Goal: Information Seeking & Learning: Learn about a topic

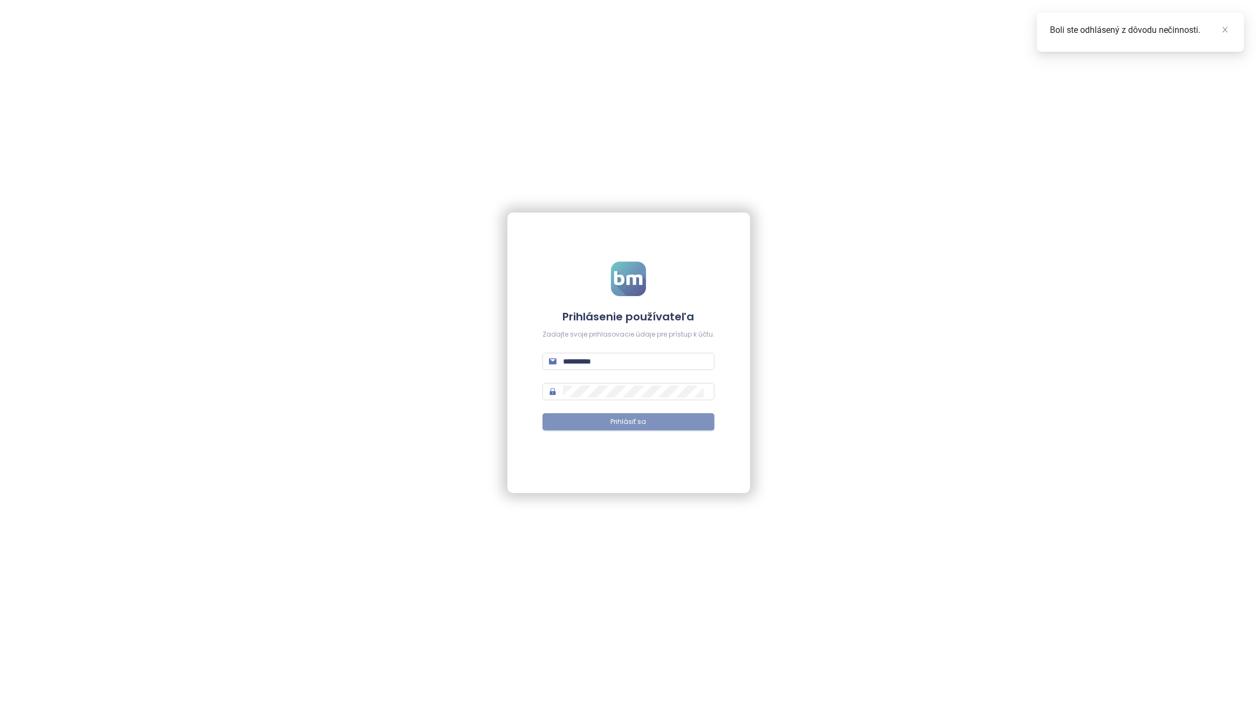
click at [624, 416] on button "Prihlásiť sa" at bounding box center [628, 421] width 172 height 17
click at [1223, 31] on icon "close" at bounding box center [1225, 30] width 8 height 8
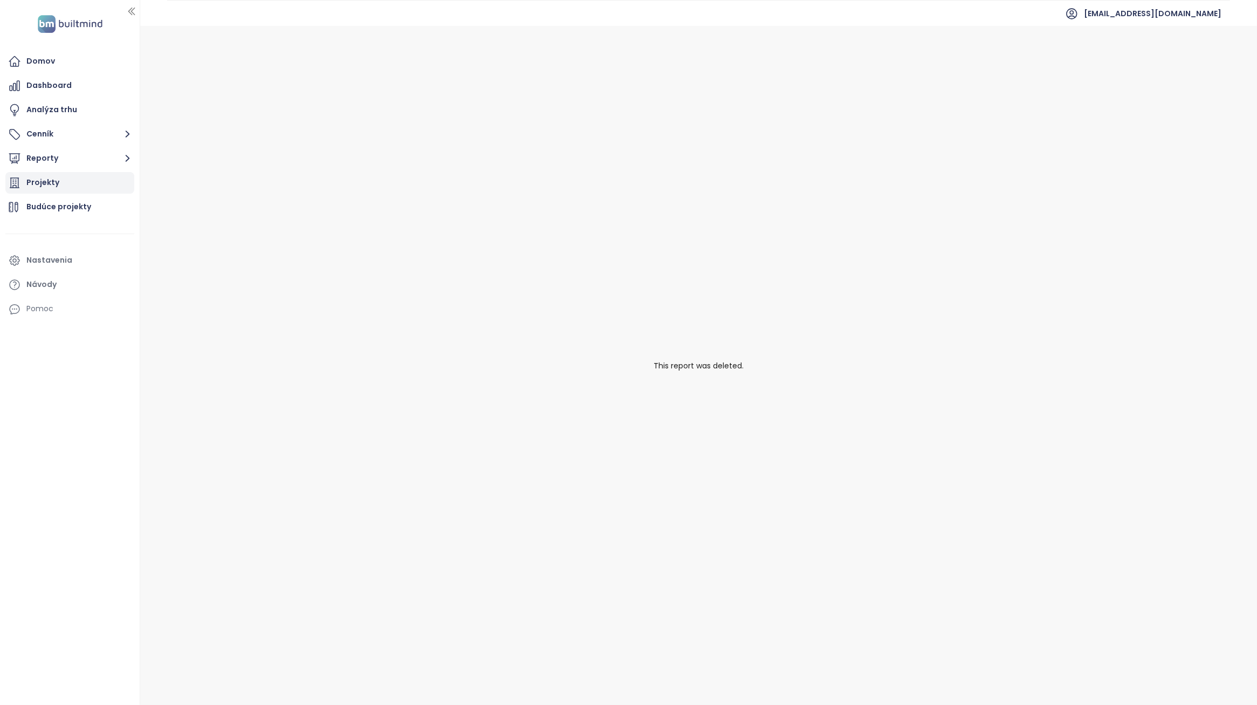
click at [78, 186] on div "Projekty" at bounding box center [69, 183] width 129 height 22
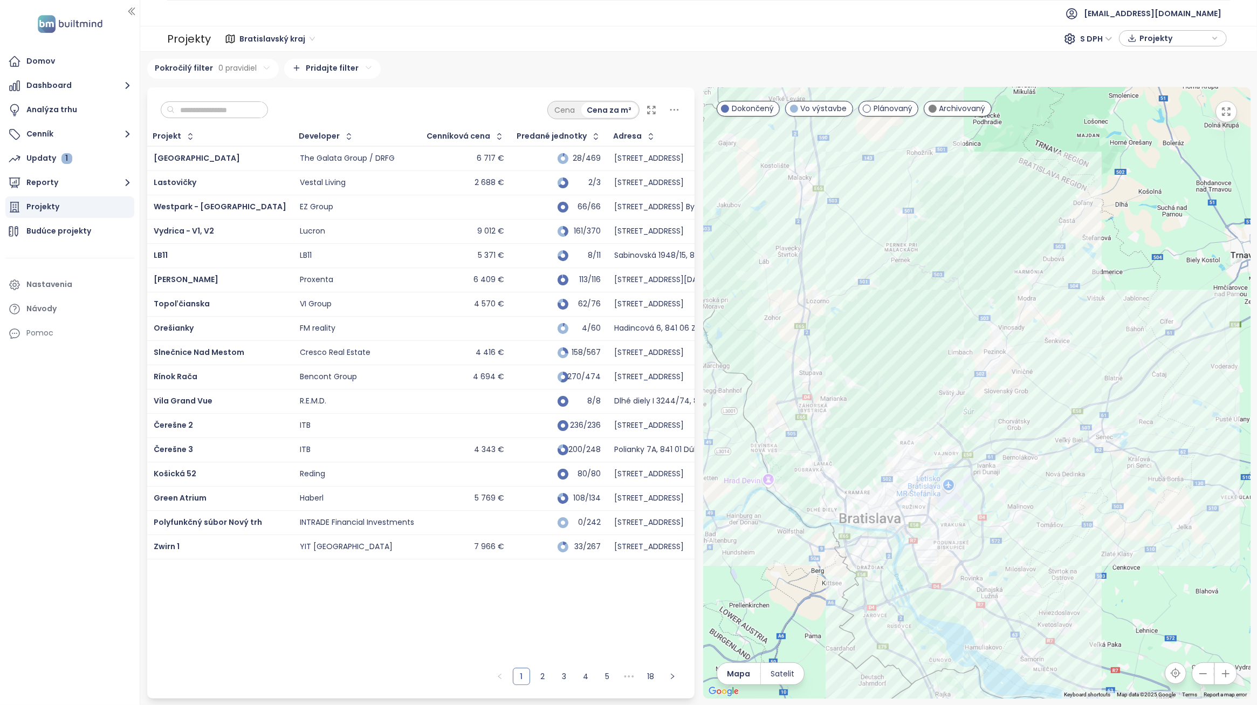
click at [435, 353] on div "4 416 €" at bounding box center [466, 352] width 77 height 13
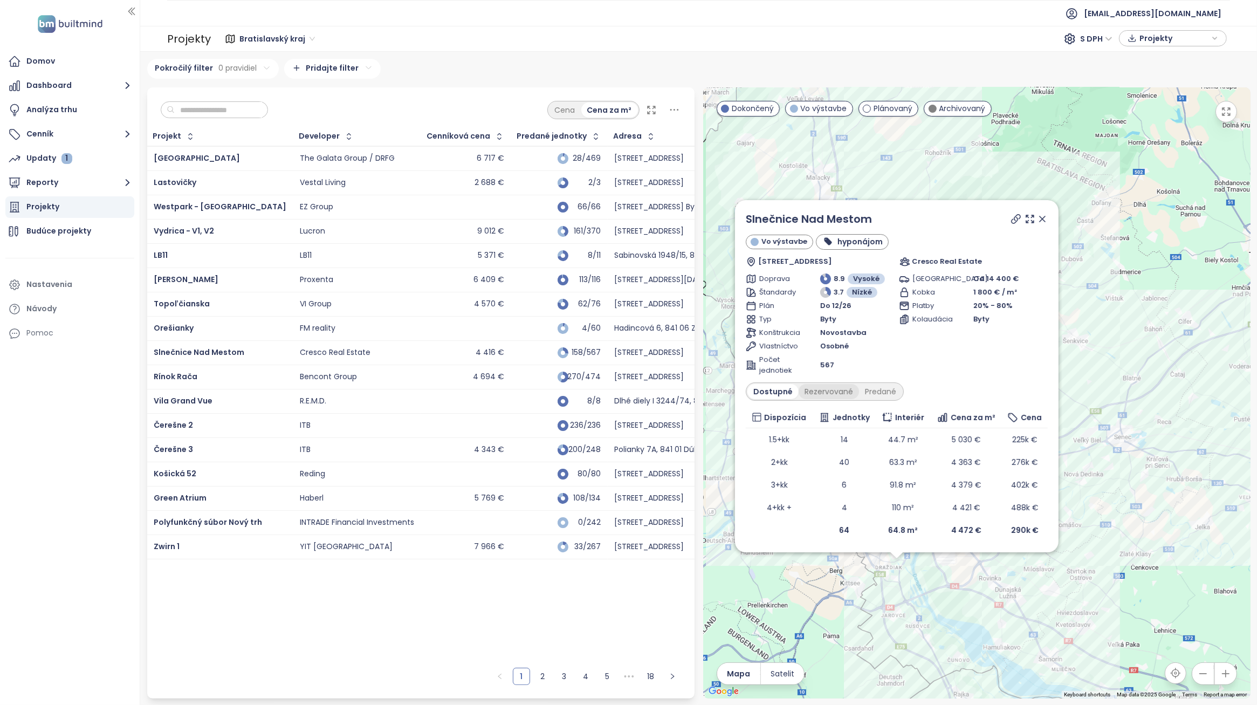
click at [837, 394] on div "Rezervované" at bounding box center [829, 391] width 60 height 15
click at [786, 393] on div "Dostupné" at bounding box center [771, 391] width 49 height 15
click at [834, 391] on div "Rezervované" at bounding box center [829, 391] width 60 height 15
click at [863, 390] on div "Predané" at bounding box center [880, 391] width 43 height 15
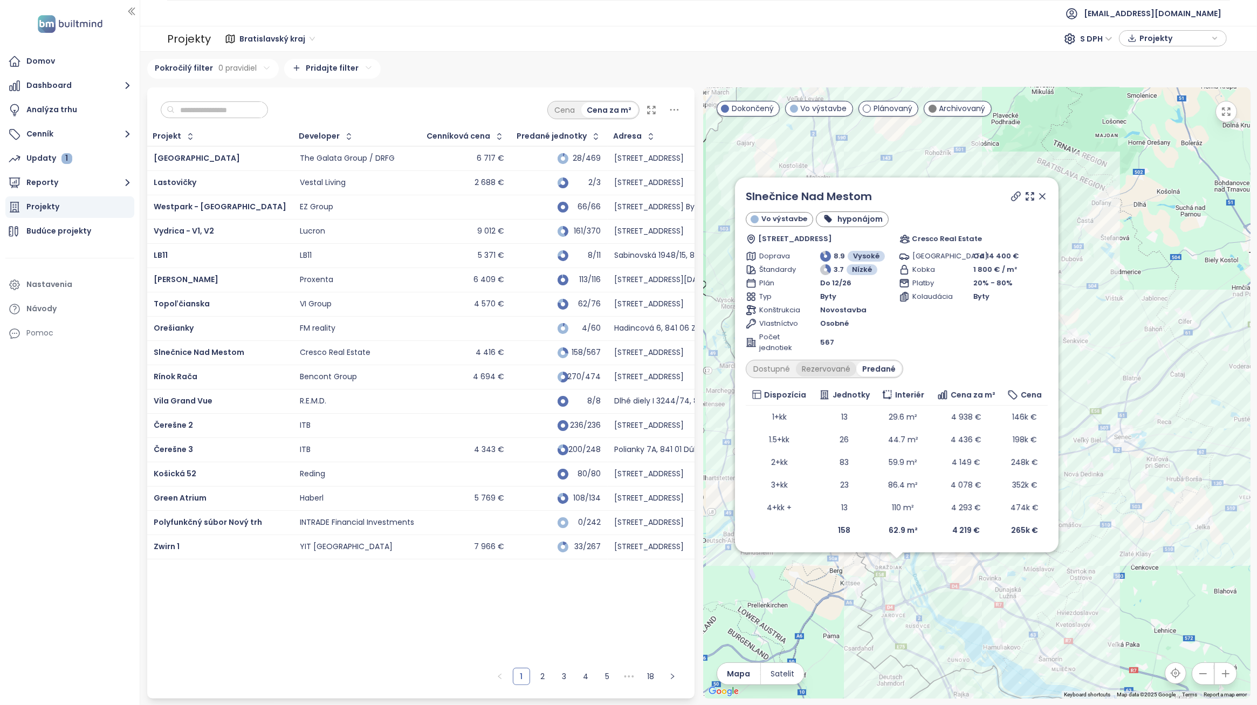
click at [821, 370] on div "Rezervované" at bounding box center [826, 368] width 60 height 15
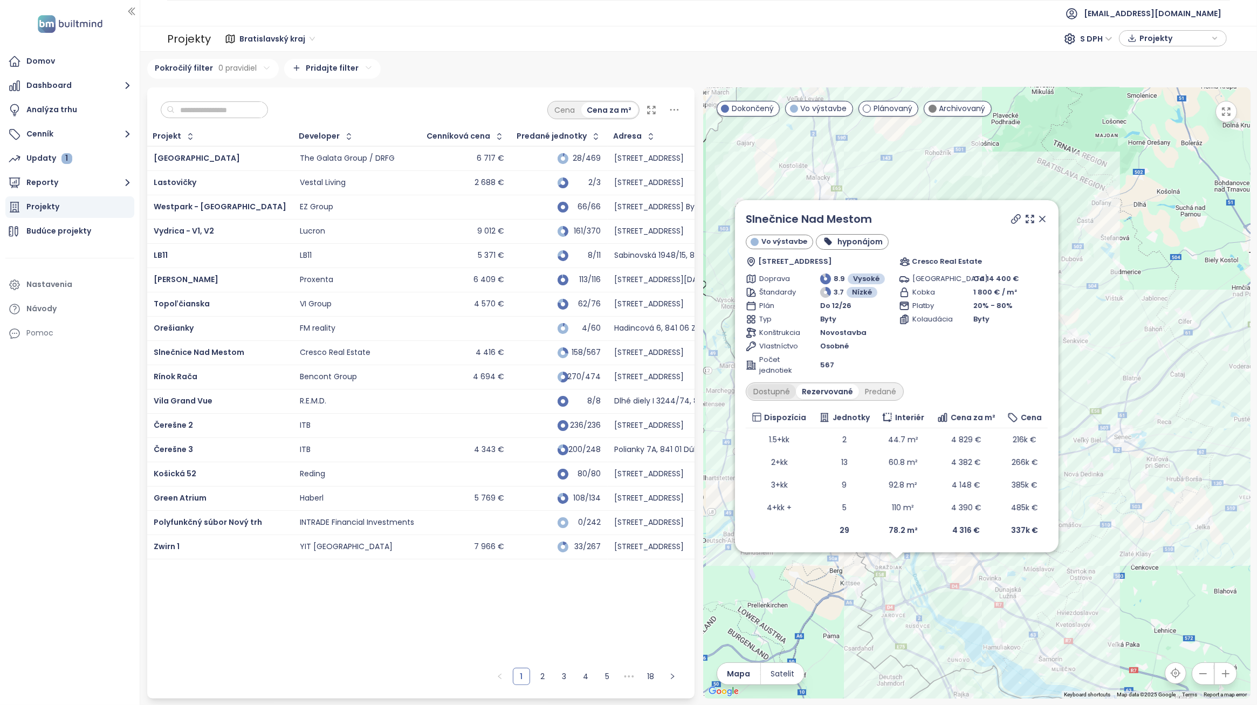
click at [780, 387] on div "Dostupné" at bounding box center [771, 391] width 49 height 15
click at [1044, 216] on icon at bounding box center [1042, 219] width 11 height 11
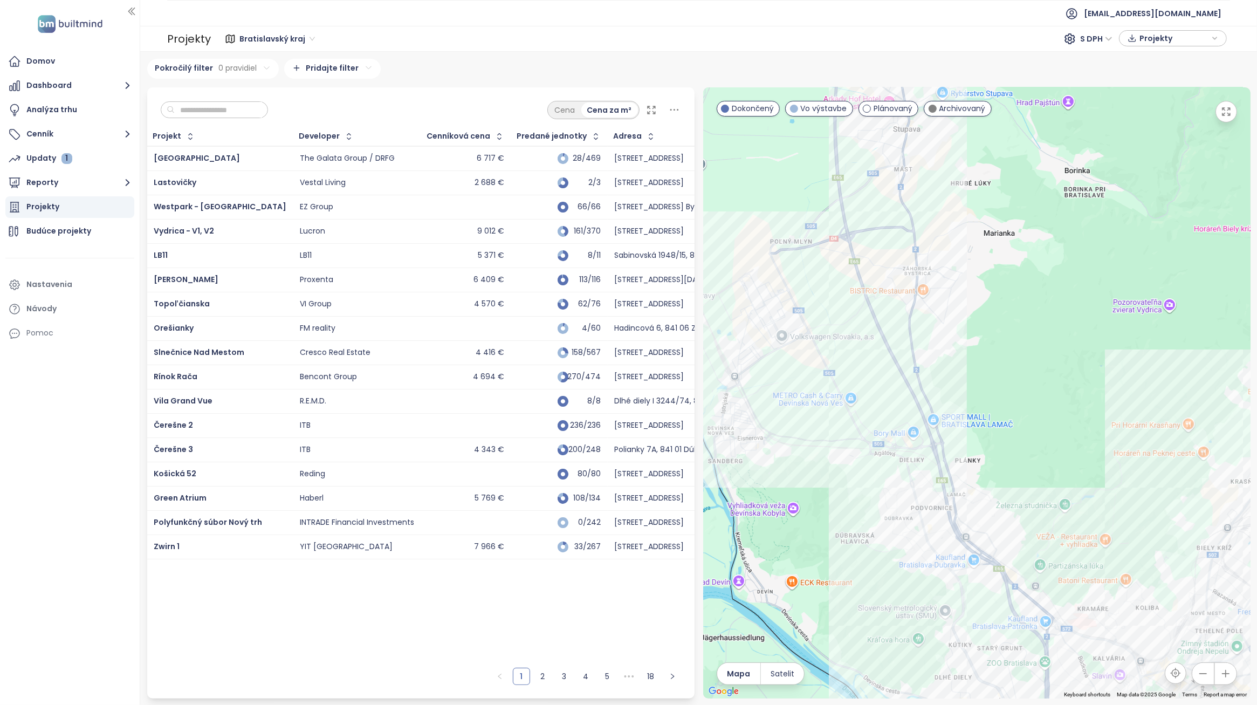
drag, startPoint x: 850, startPoint y: 414, endPoint x: 906, endPoint y: 375, distance: 68.1
click at [907, 369] on div at bounding box center [976, 392] width 547 height 611
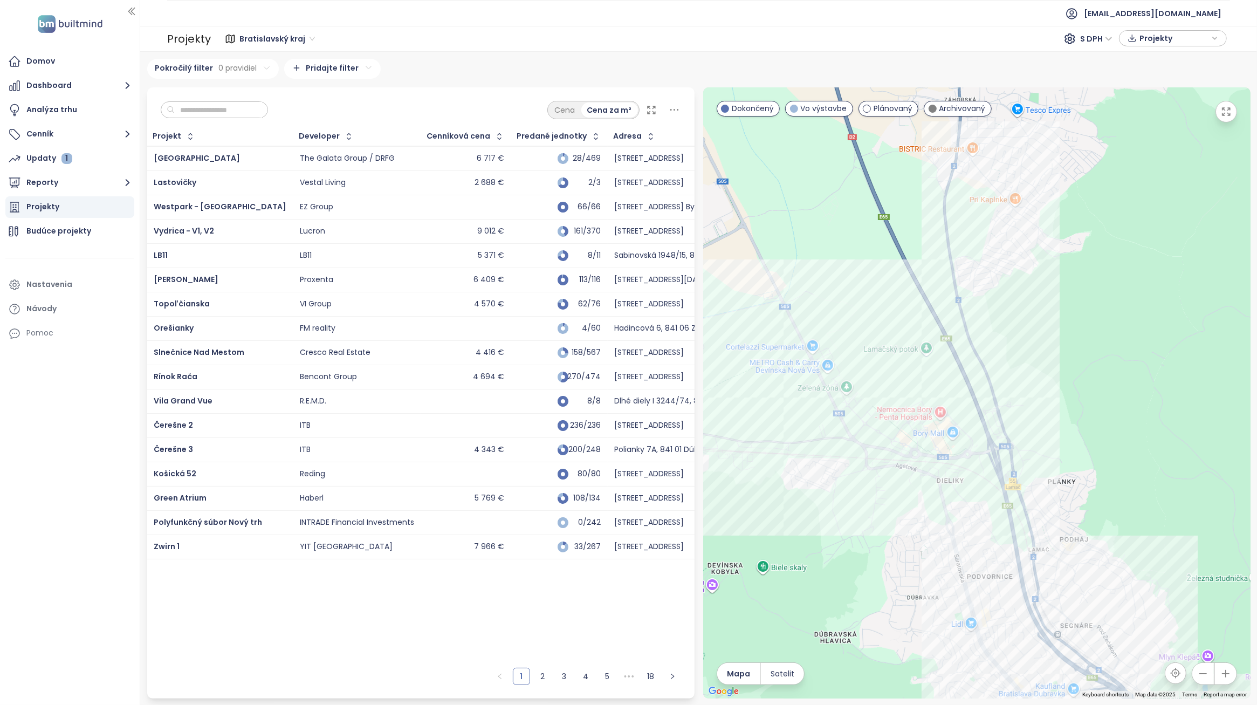
drag, startPoint x: 807, startPoint y: 448, endPoint x: 787, endPoint y: 443, distance: 20.7
click at [787, 443] on div at bounding box center [976, 392] width 547 height 611
click at [849, 382] on div "Bory Na Hrádzi" at bounding box center [976, 392] width 547 height 611
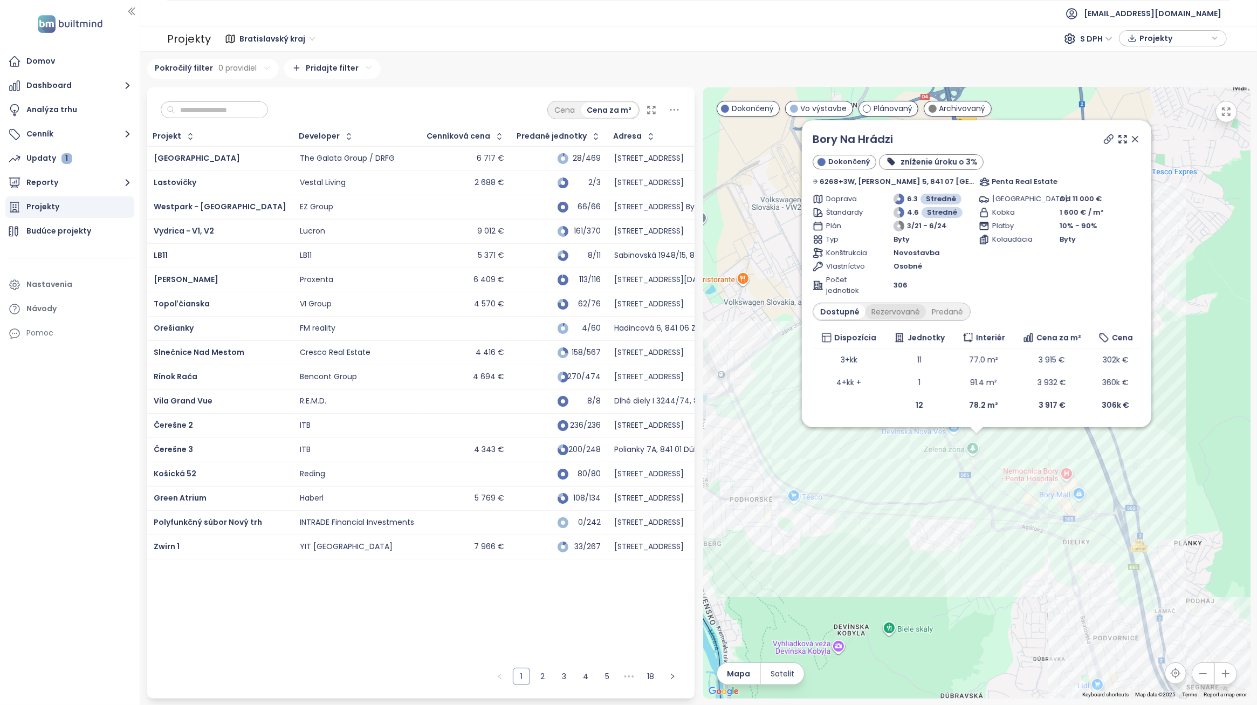
click at [900, 313] on div "Rezervované" at bounding box center [895, 311] width 60 height 15
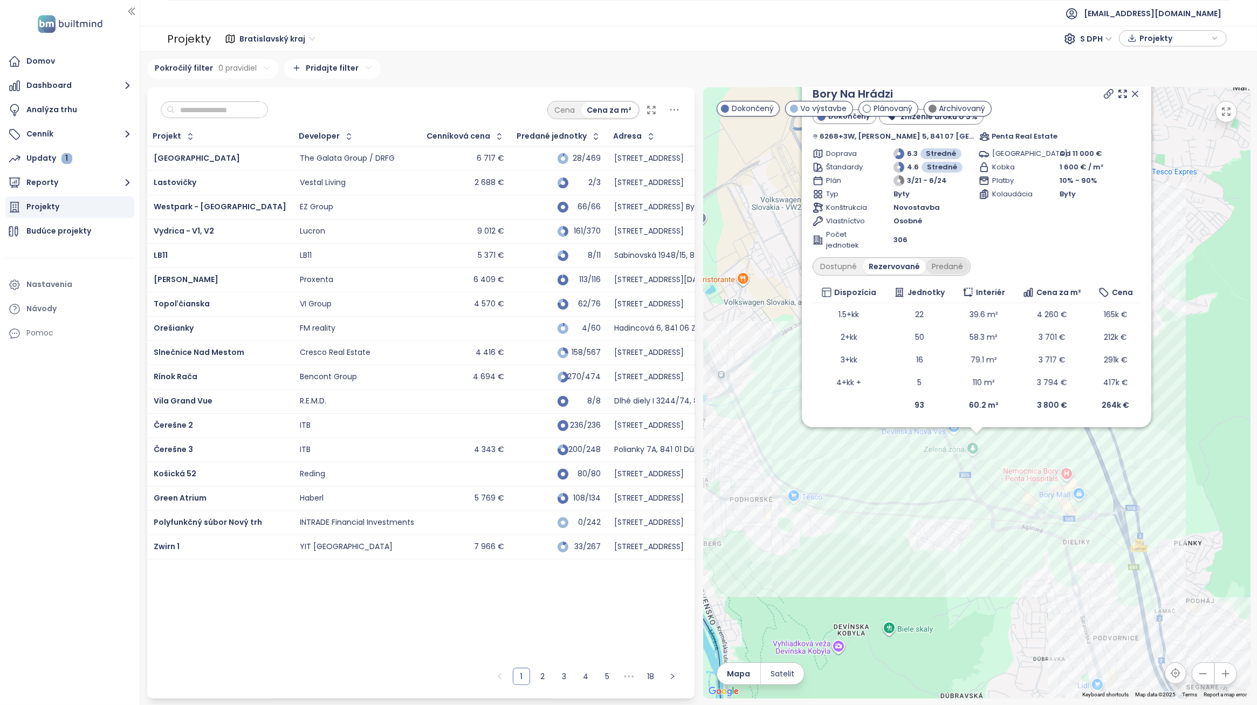
click at [936, 272] on div "Predané" at bounding box center [947, 266] width 43 height 15
click at [1033, 480] on div "Bory Na Hrádzi Dokončený zníženie úroku o 3% 6268+3W, [PERSON_NAME] 5, 841 07 […" at bounding box center [976, 392] width 547 height 611
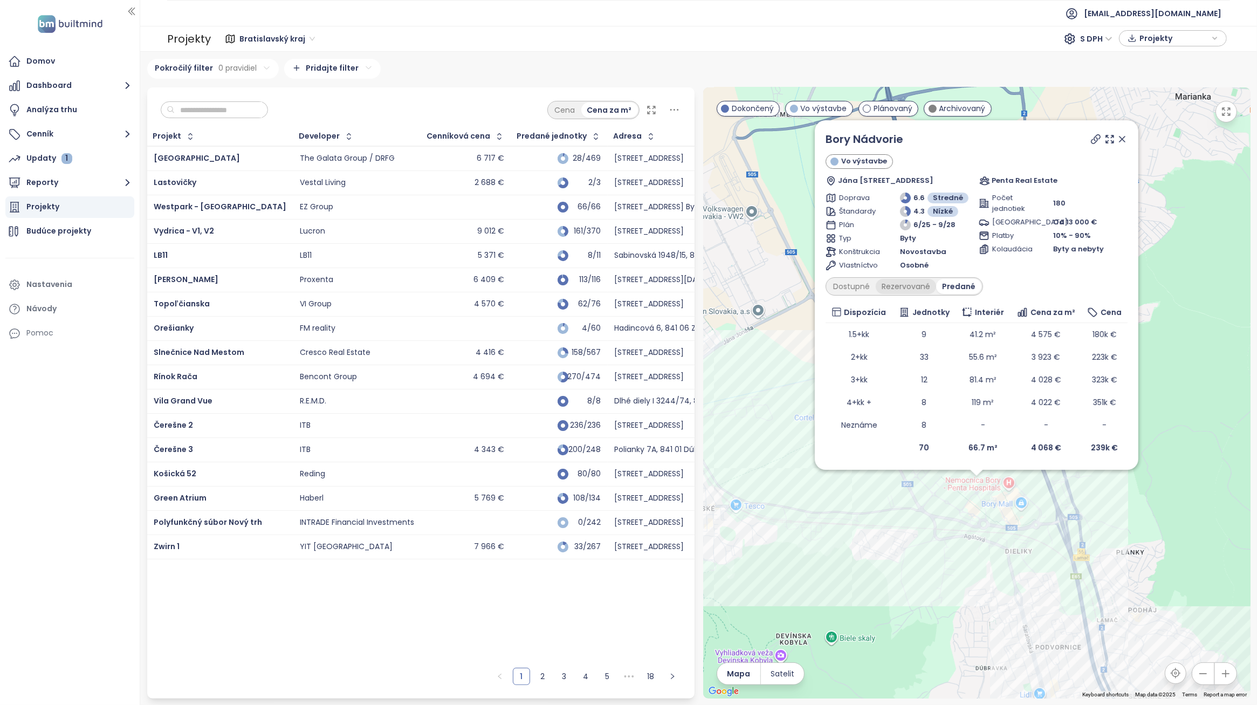
click at [913, 289] on div "Rezervované" at bounding box center [906, 286] width 60 height 15
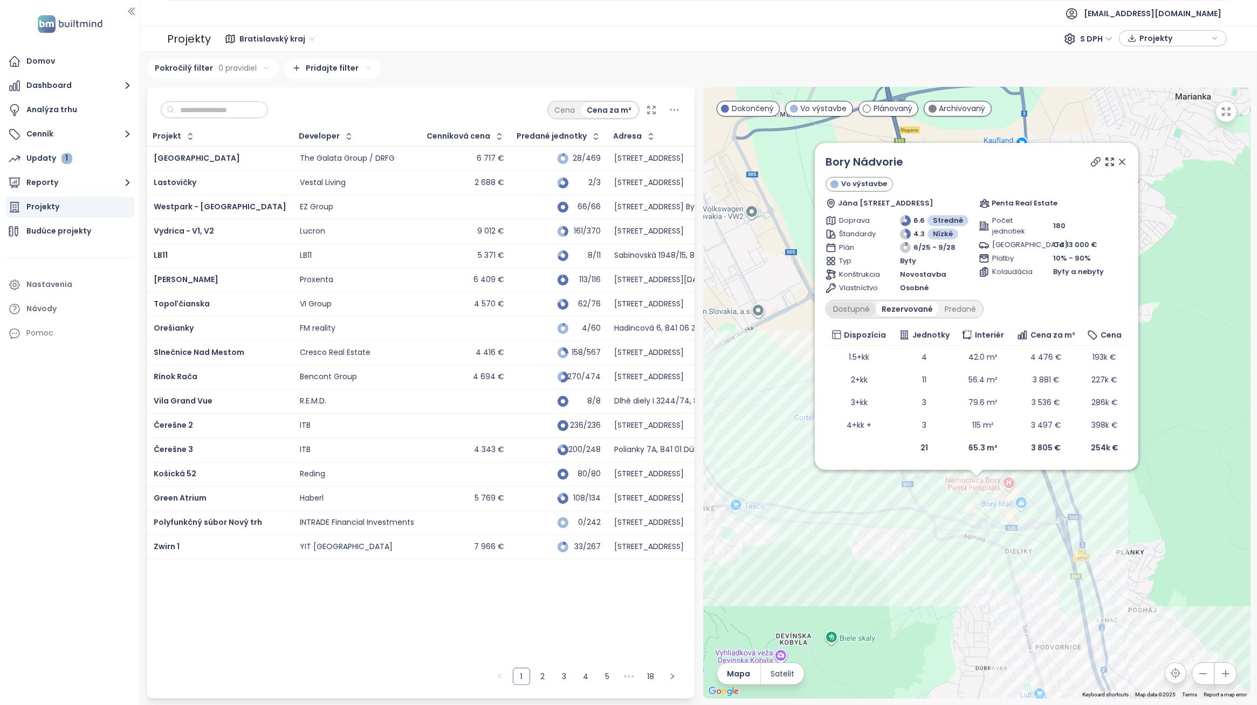
click at [860, 309] on div "Dostupné" at bounding box center [851, 308] width 49 height 15
click at [906, 311] on div "Rezervované" at bounding box center [908, 308] width 60 height 15
click at [956, 304] on div "Predané" at bounding box center [960, 308] width 43 height 15
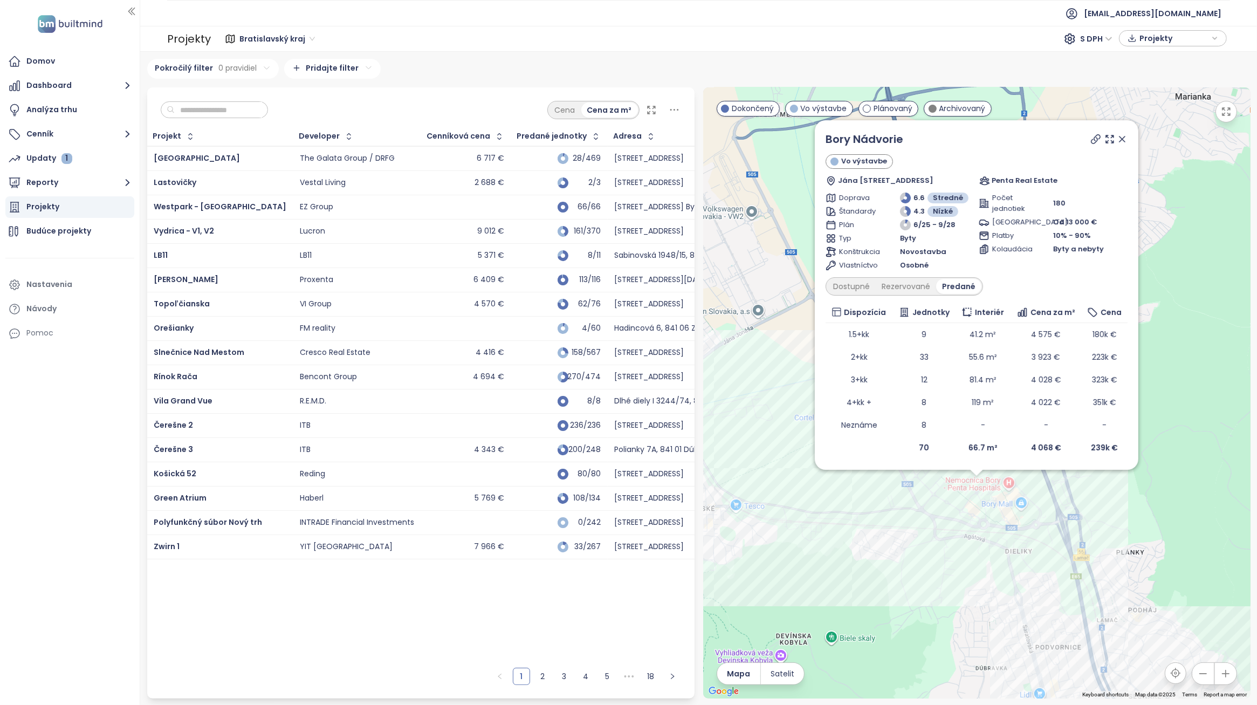
click at [1123, 138] on icon at bounding box center [1121, 138] width 5 height 5
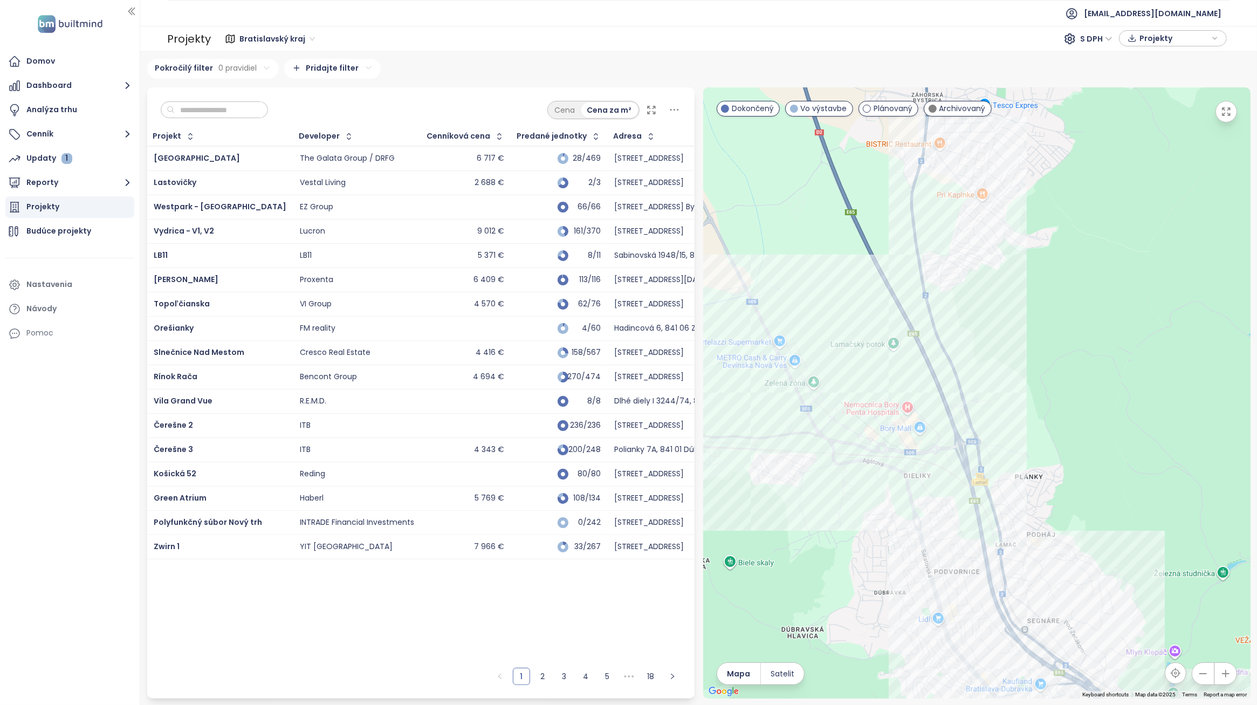
drag, startPoint x: 840, startPoint y: 551, endPoint x: 747, endPoint y: 472, distance: 121.3
click at [750, 483] on div at bounding box center [976, 392] width 547 height 611
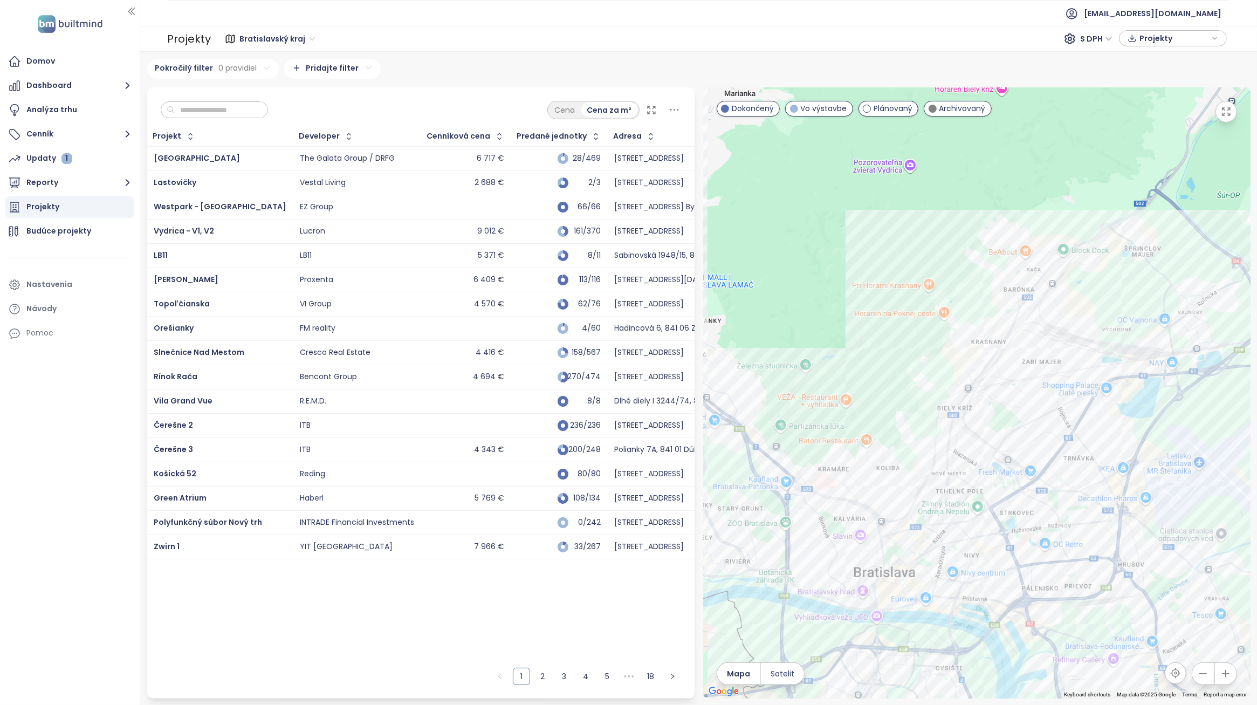
drag, startPoint x: 1084, startPoint y: 572, endPoint x: 1060, endPoint y: 548, distance: 33.9
click at [1060, 548] on div at bounding box center [976, 392] width 547 height 611
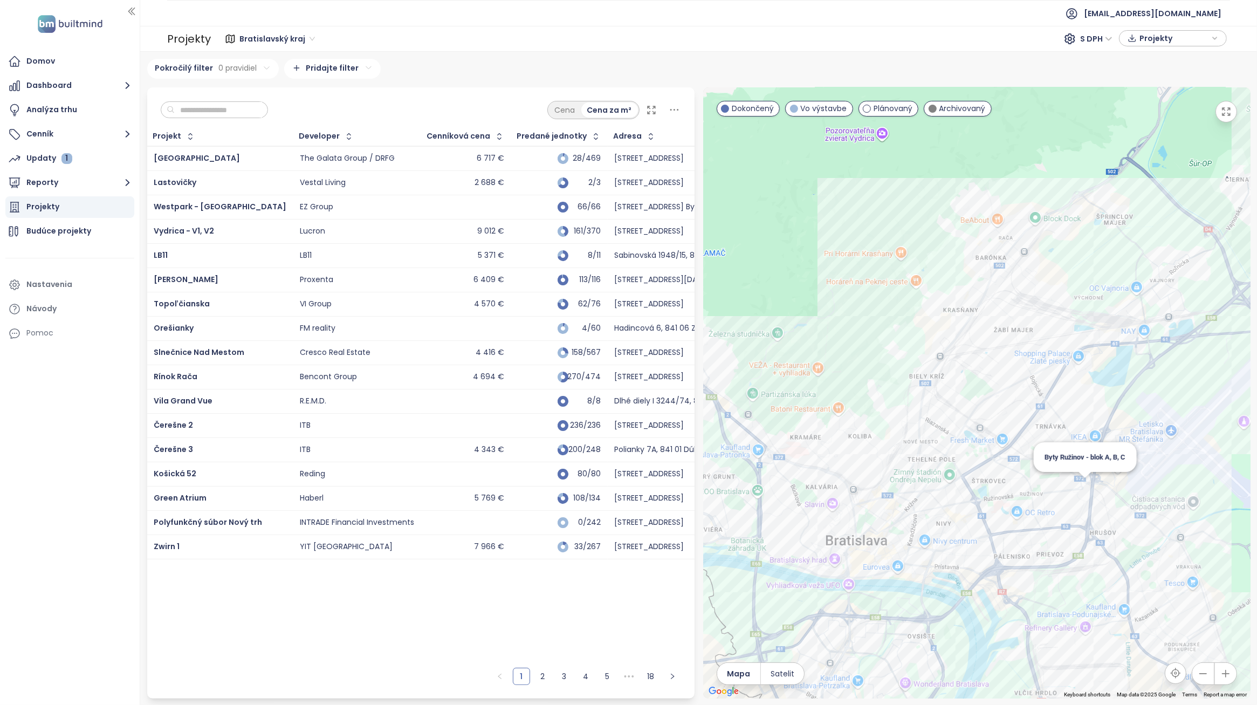
click at [1085, 493] on div "Byty Ružinov - blok A, B, C" at bounding box center [976, 392] width 547 height 611
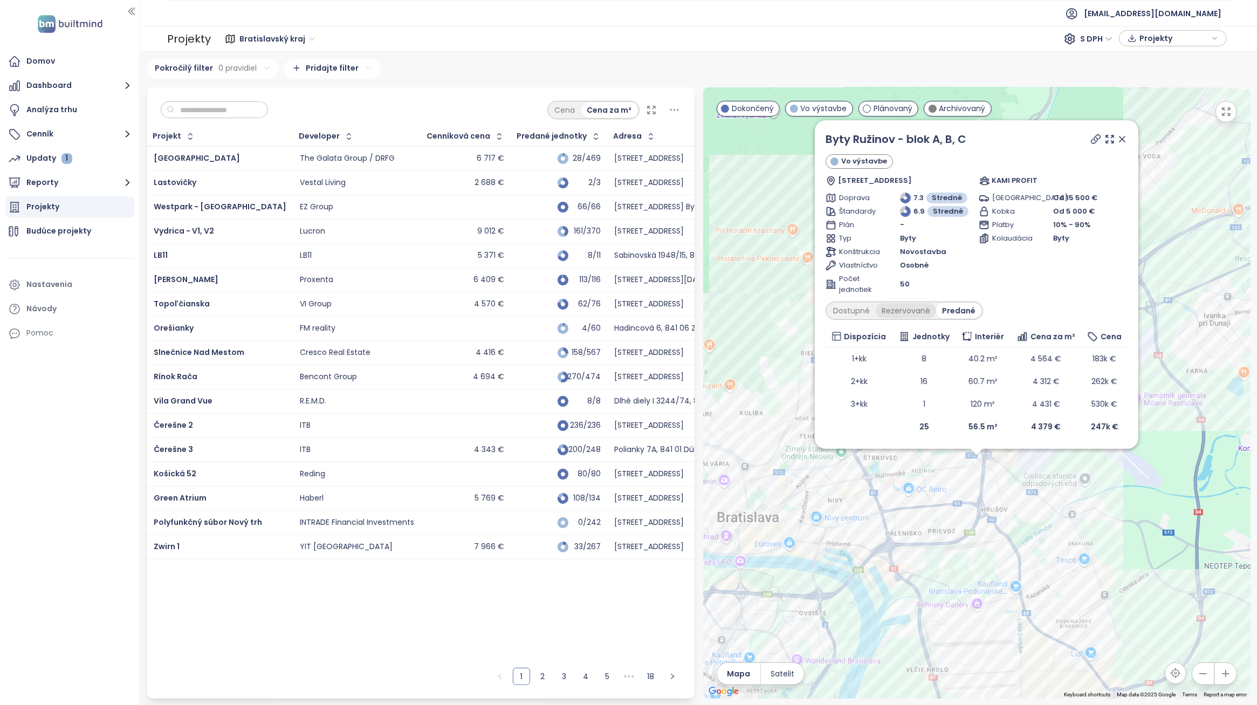
click at [921, 317] on div "Rezervované" at bounding box center [906, 310] width 60 height 15
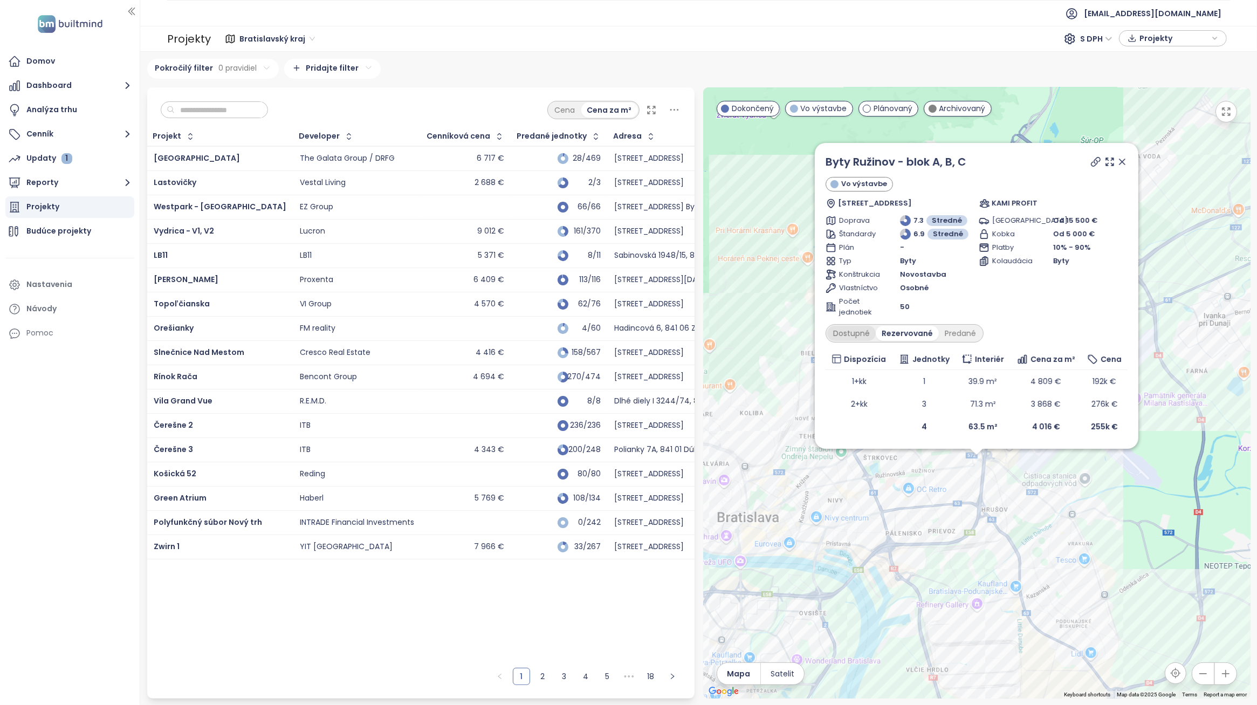
click at [863, 332] on div "Dostupné" at bounding box center [851, 333] width 49 height 15
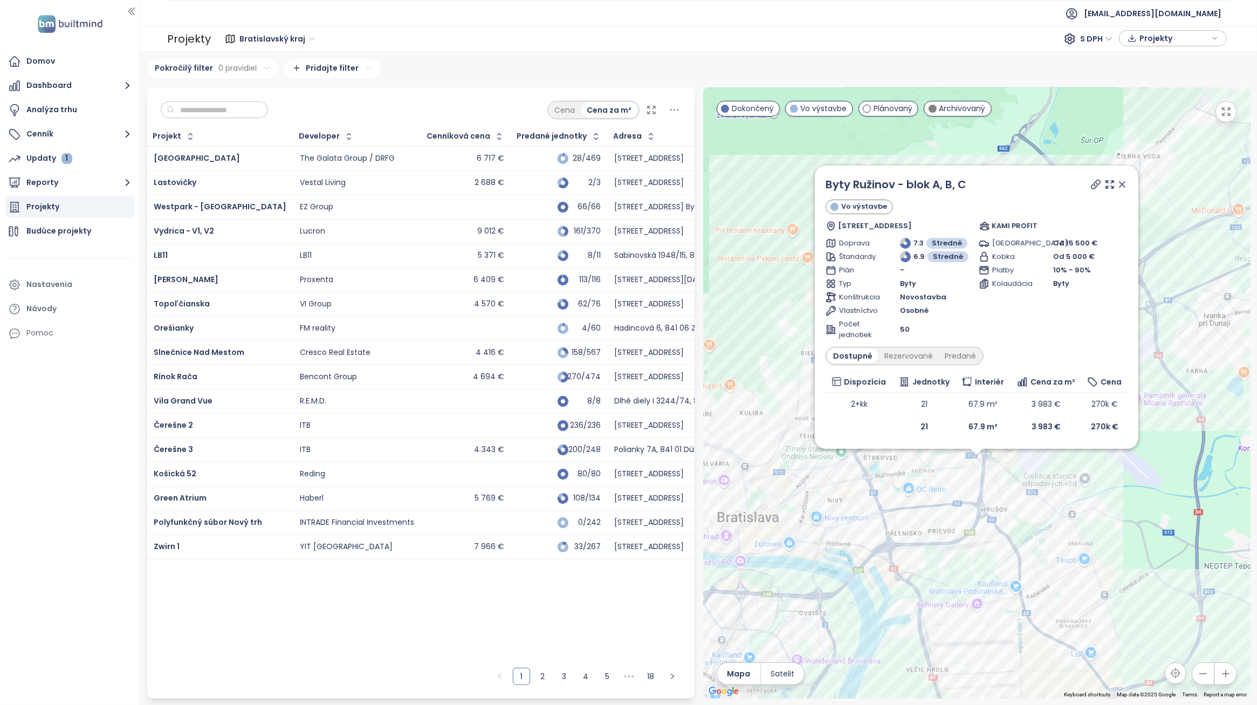
drag, startPoint x: 1123, startPoint y: 184, endPoint x: 815, endPoint y: 319, distance: 336.6
click at [1123, 184] on icon at bounding box center [1121, 184] width 5 height 5
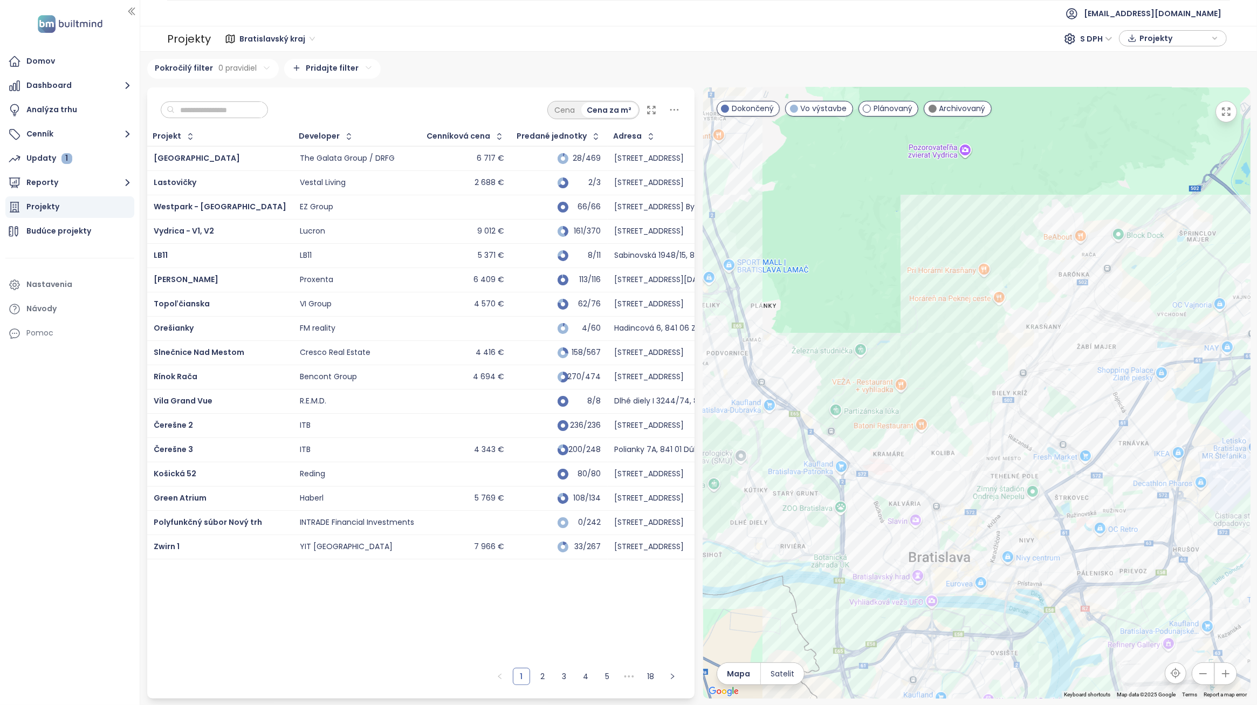
drag, startPoint x: 774, startPoint y: 314, endPoint x: 1208, endPoint y: 329, distance: 434.3
click at [1200, 331] on div at bounding box center [976, 392] width 547 height 611
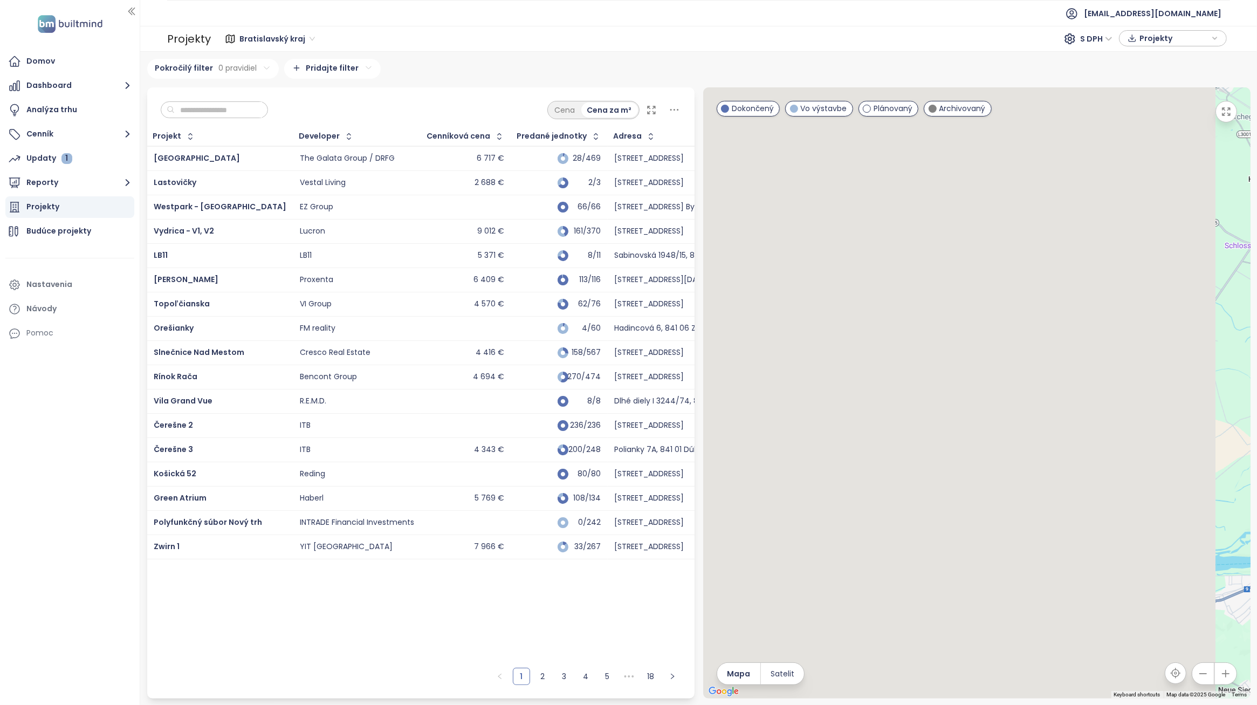
drag, startPoint x: 1119, startPoint y: 324, endPoint x: 597, endPoint y: 492, distance: 547.9
click at [606, 491] on div "Cena Cena za m² Projekt Developer Cenníková cena Predané jednotky Adresa [GEOGR…" at bounding box center [699, 392] width 1112 height 611
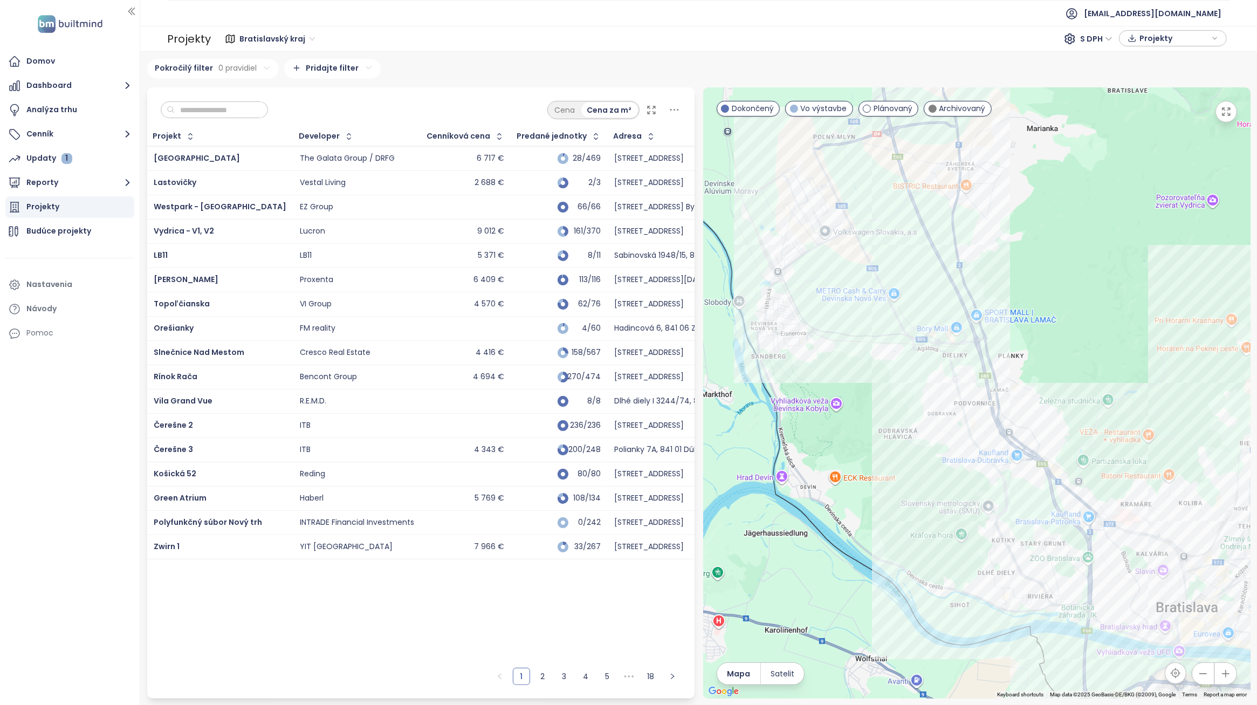
drag, startPoint x: 1001, startPoint y: 419, endPoint x: 762, endPoint y: 375, distance: 243.5
click at [762, 375] on div at bounding box center [976, 392] width 547 height 611
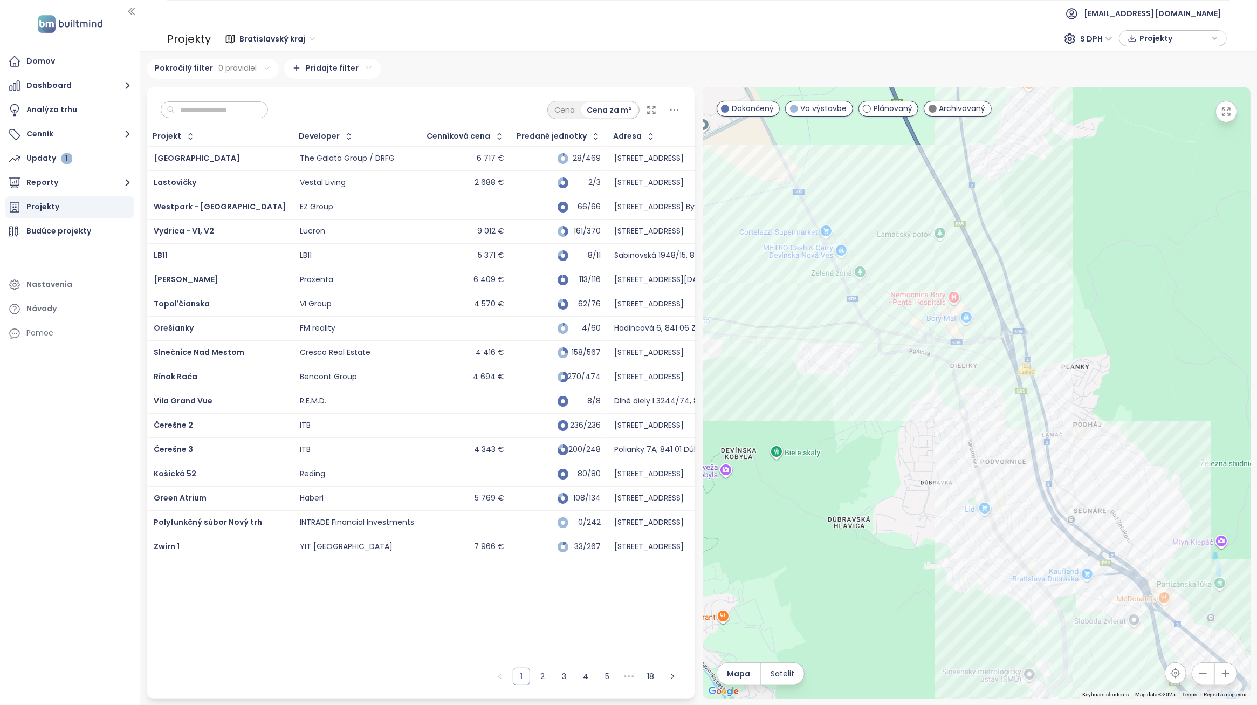
drag, startPoint x: 1010, startPoint y: 363, endPoint x: 1000, endPoint y: 383, distance: 22.2
click at [1000, 383] on div at bounding box center [976, 392] width 547 height 611
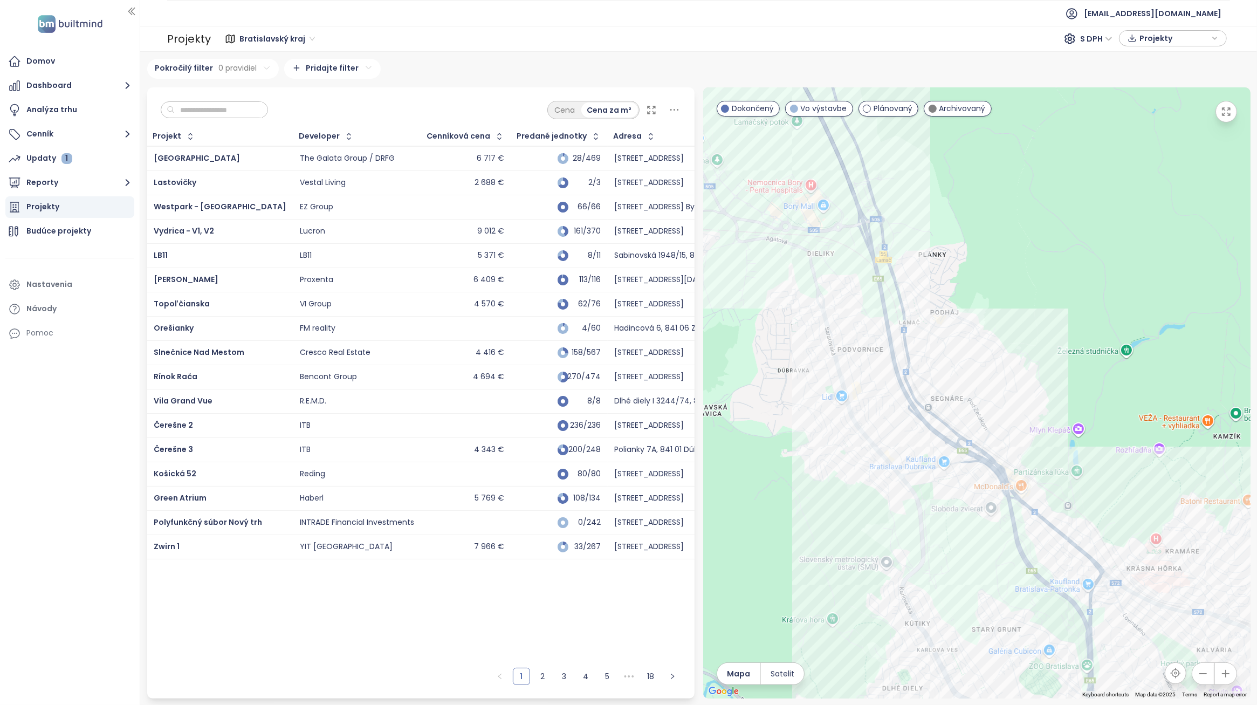
drag, startPoint x: 1077, startPoint y: 595, endPoint x: 930, endPoint y: 464, distance: 196.7
click at [930, 464] on div at bounding box center [976, 392] width 547 height 611
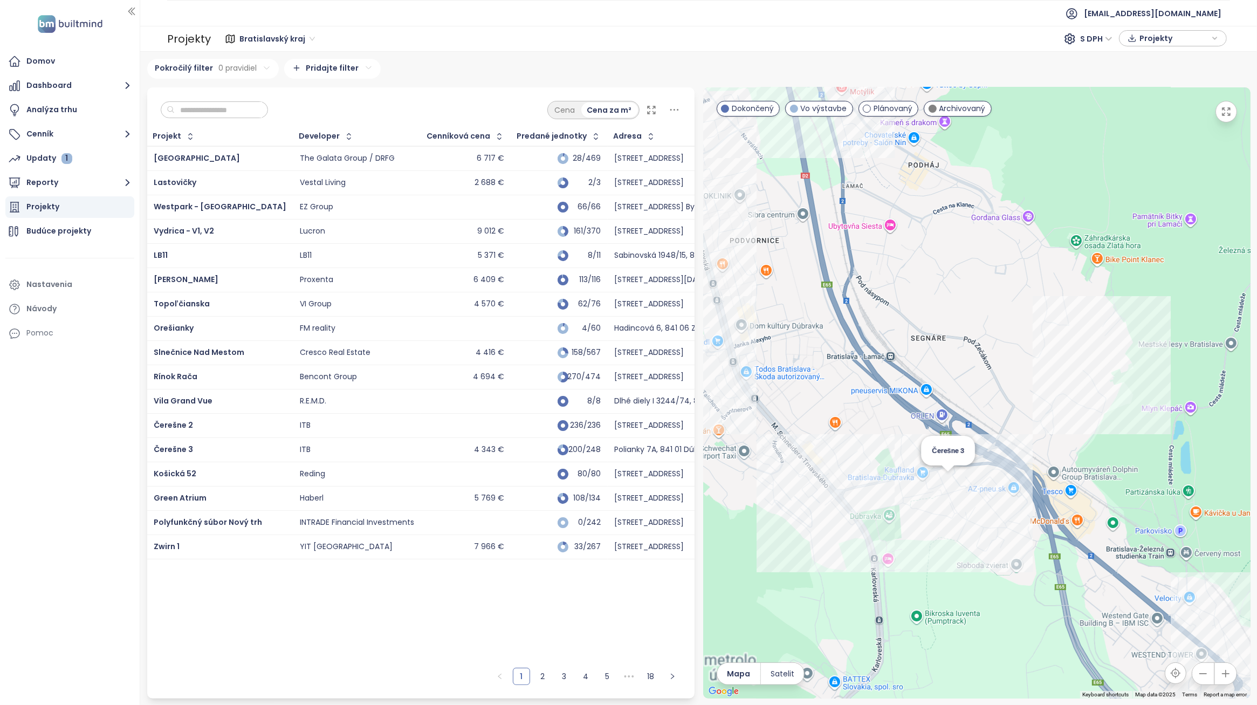
click at [952, 475] on div "Čerešne 3" at bounding box center [976, 392] width 547 height 611
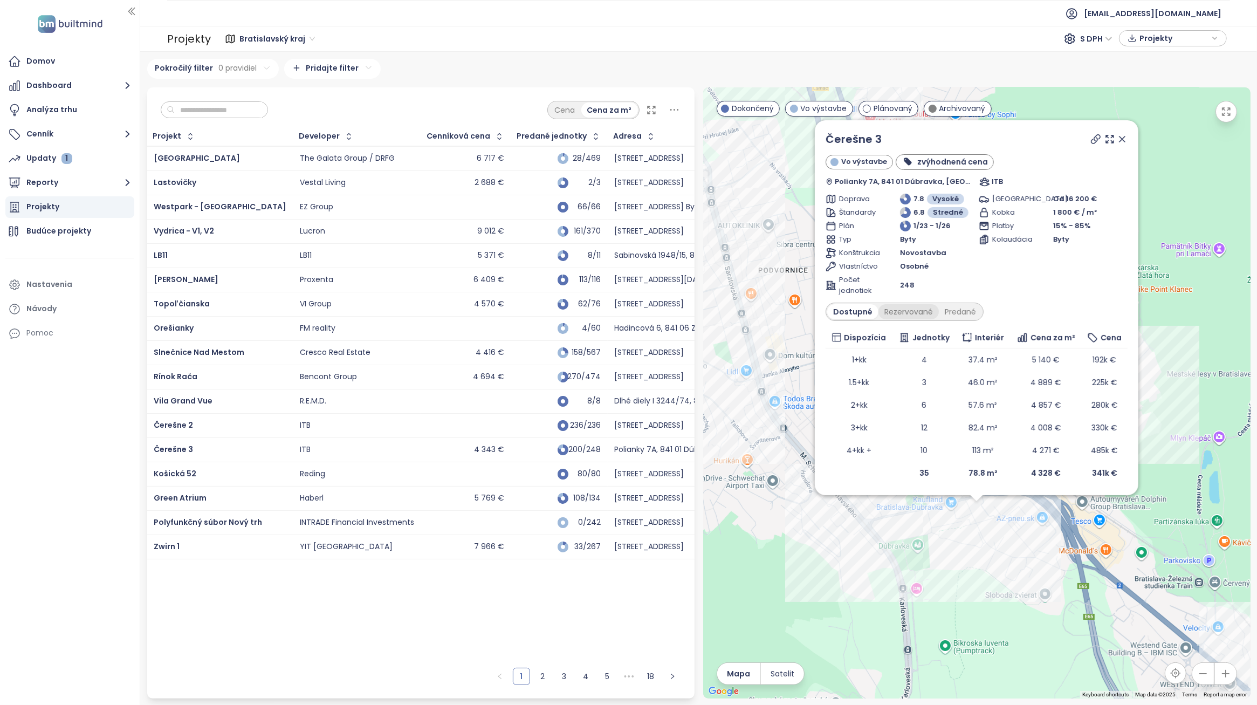
click at [919, 313] on div "Rezervované" at bounding box center [908, 311] width 60 height 15
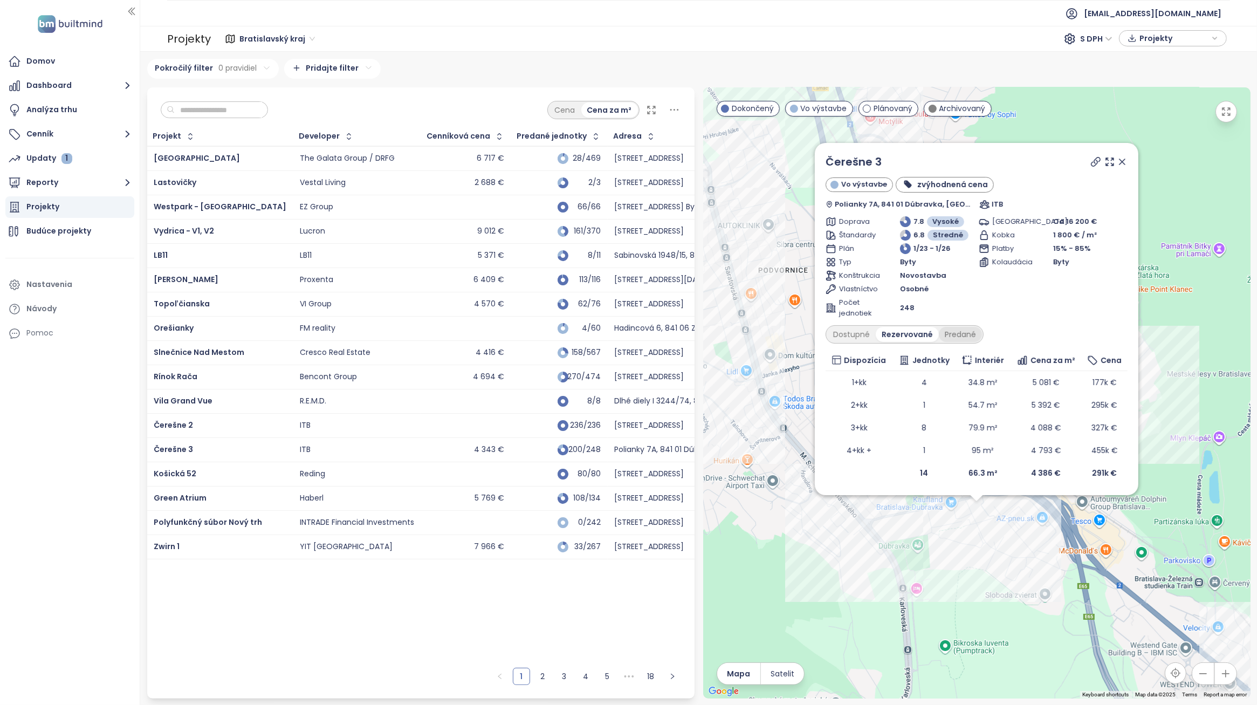
click at [953, 335] on div "Predané" at bounding box center [960, 334] width 43 height 15
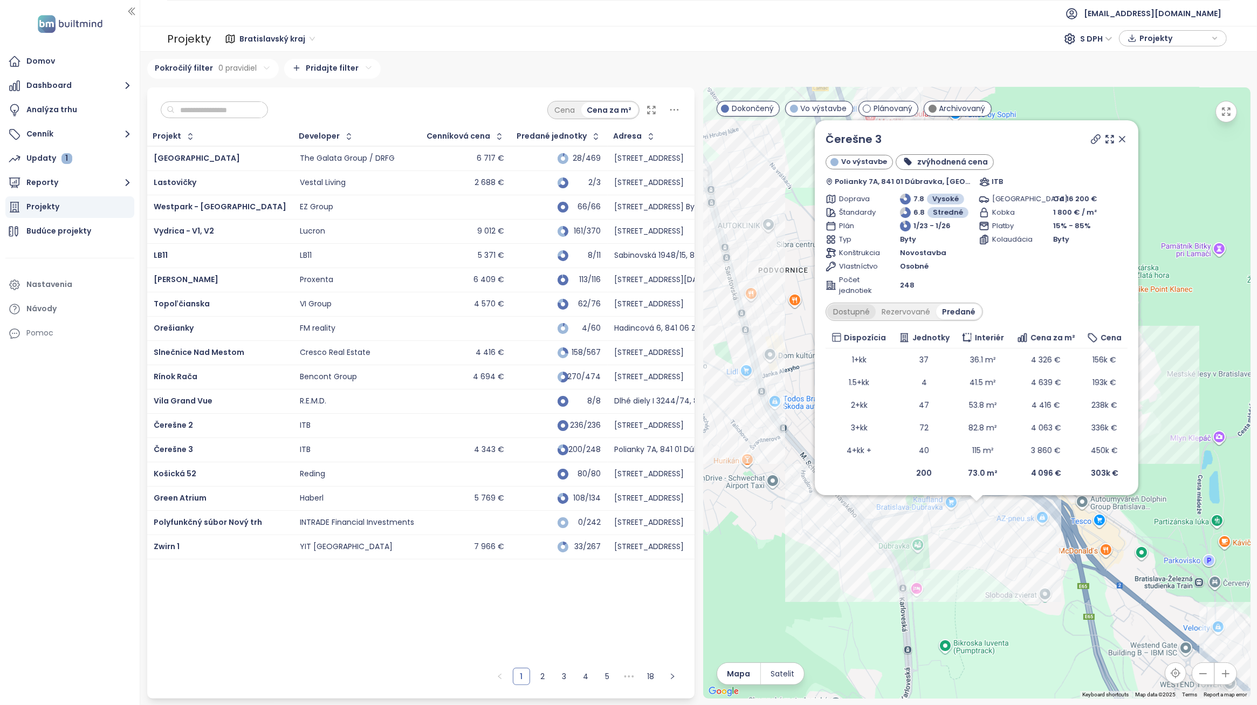
click at [855, 308] on div "Dostupné" at bounding box center [851, 311] width 49 height 15
click at [906, 309] on div "Rezervované" at bounding box center [908, 311] width 60 height 15
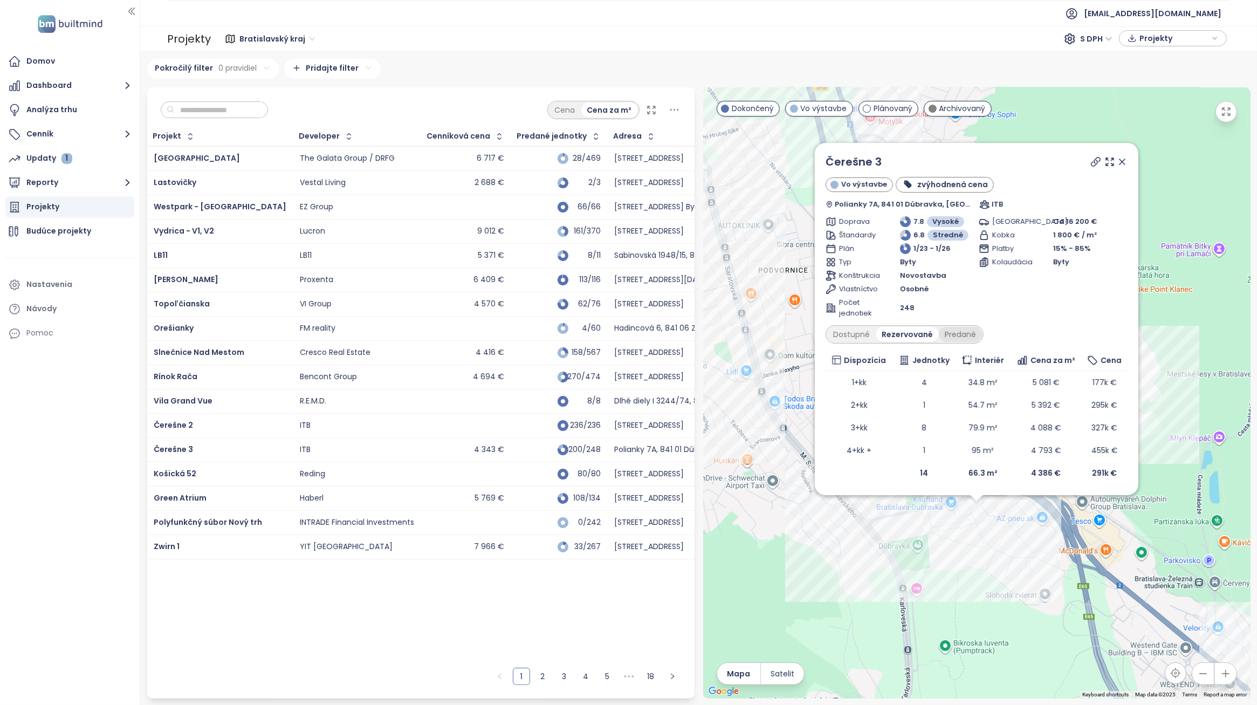
click at [958, 329] on div "Predané" at bounding box center [960, 334] width 43 height 15
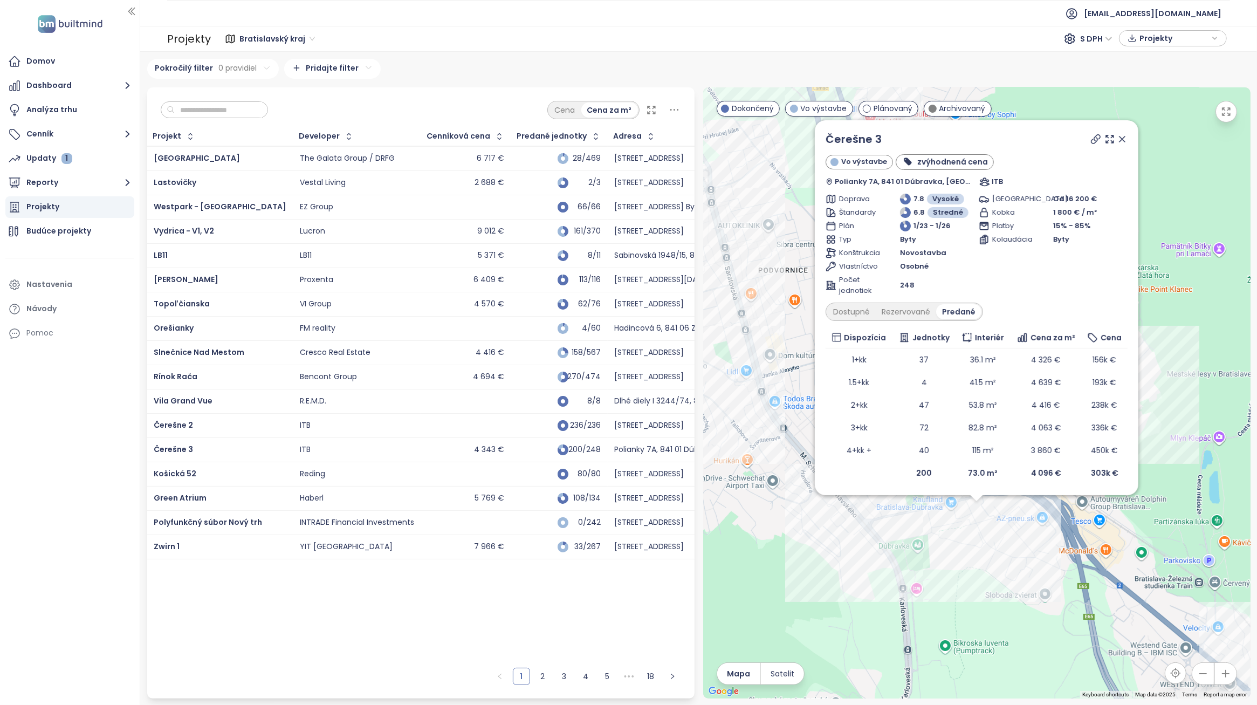
click at [982, 284] on div "Parkovanie Od 16 200 € Kobka 1 800 € / m² Platby 15% - 85% Kolaudácia Byty" at bounding box center [1053, 245] width 149 height 102
click at [967, 541] on div "Čerešne 3 Vo výstavbe zvýhodnená cena Polianky 7A, 841 01 [GEOGRAPHIC_DATA], [G…" at bounding box center [976, 392] width 547 height 611
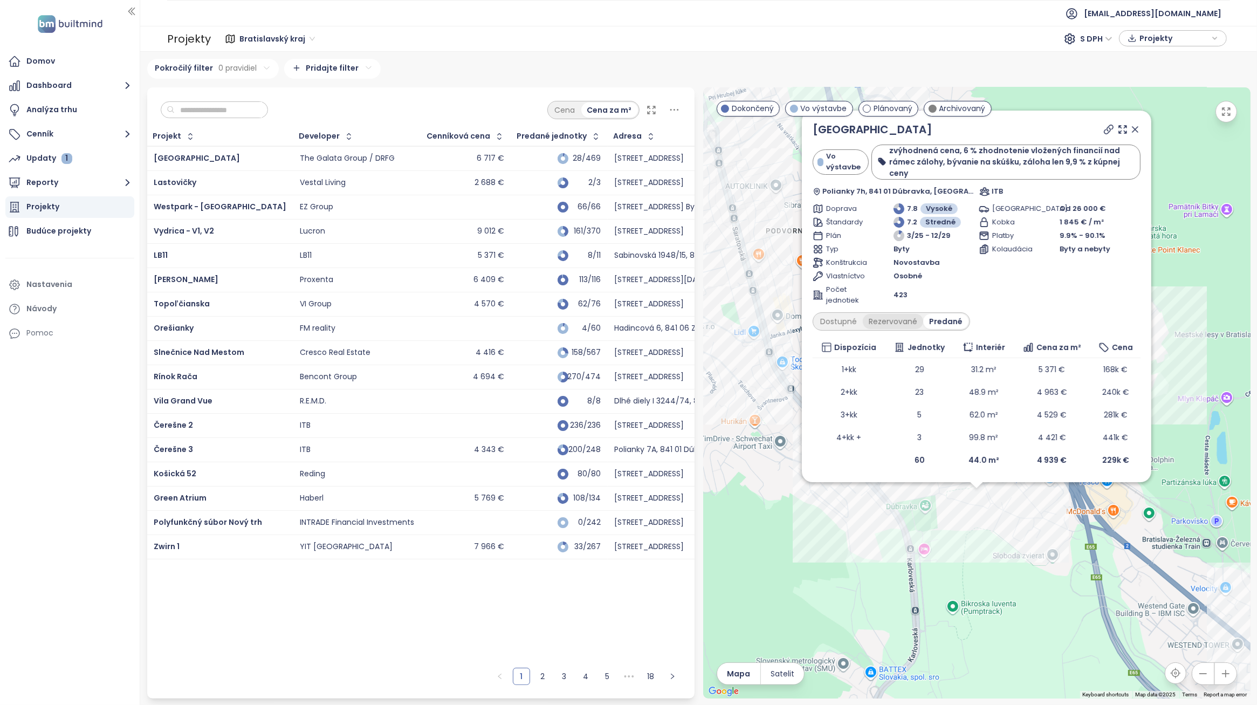
click at [888, 324] on div "Rezervované" at bounding box center [893, 321] width 60 height 15
click at [843, 320] on div "Dostupné" at bounding box center [838, 321] width 49 height 15
click at [893, 319] on div "Rezervované" at bounding box center [895, 321] width 60 height 15
click at [952, 319] on div "Predané" at bounding box center [947, 321] width 43 height 15
click at [896, 324] on div "Rezervované" at bounding box center [893, 321] width 60 height 15
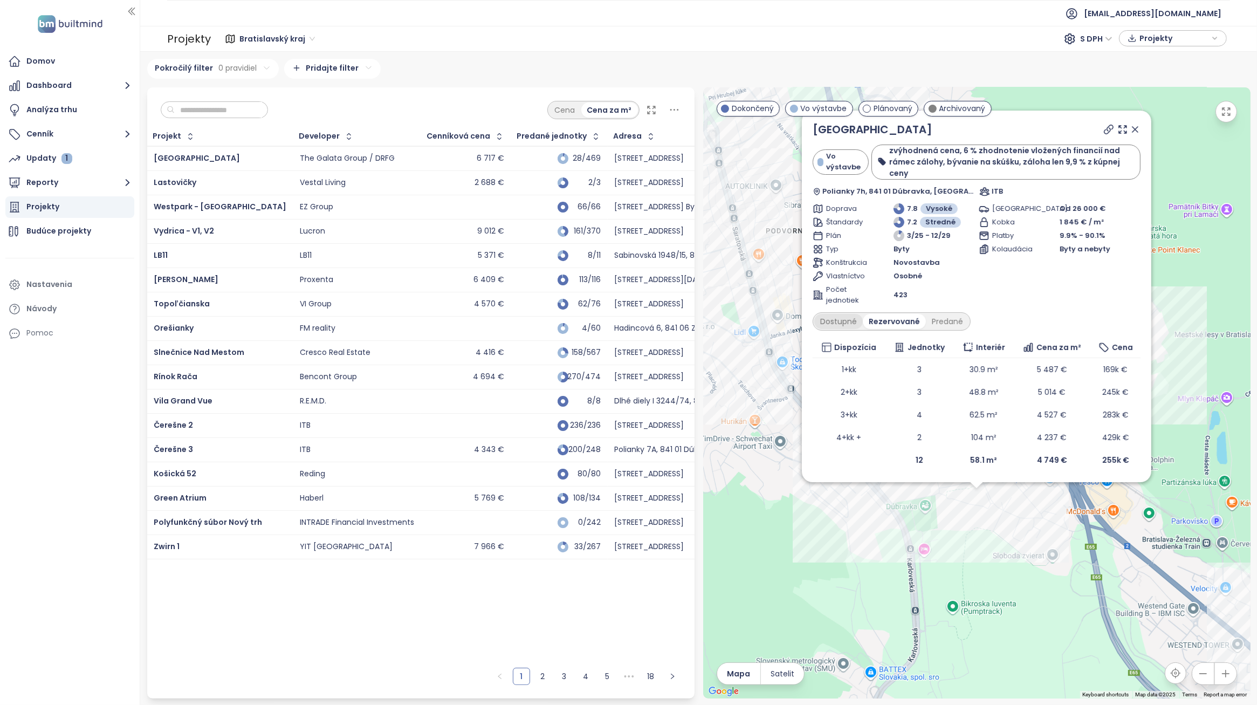
click at [855, 317] on div "Dostupné" at bounding box center [838, 321] width 49 height 15
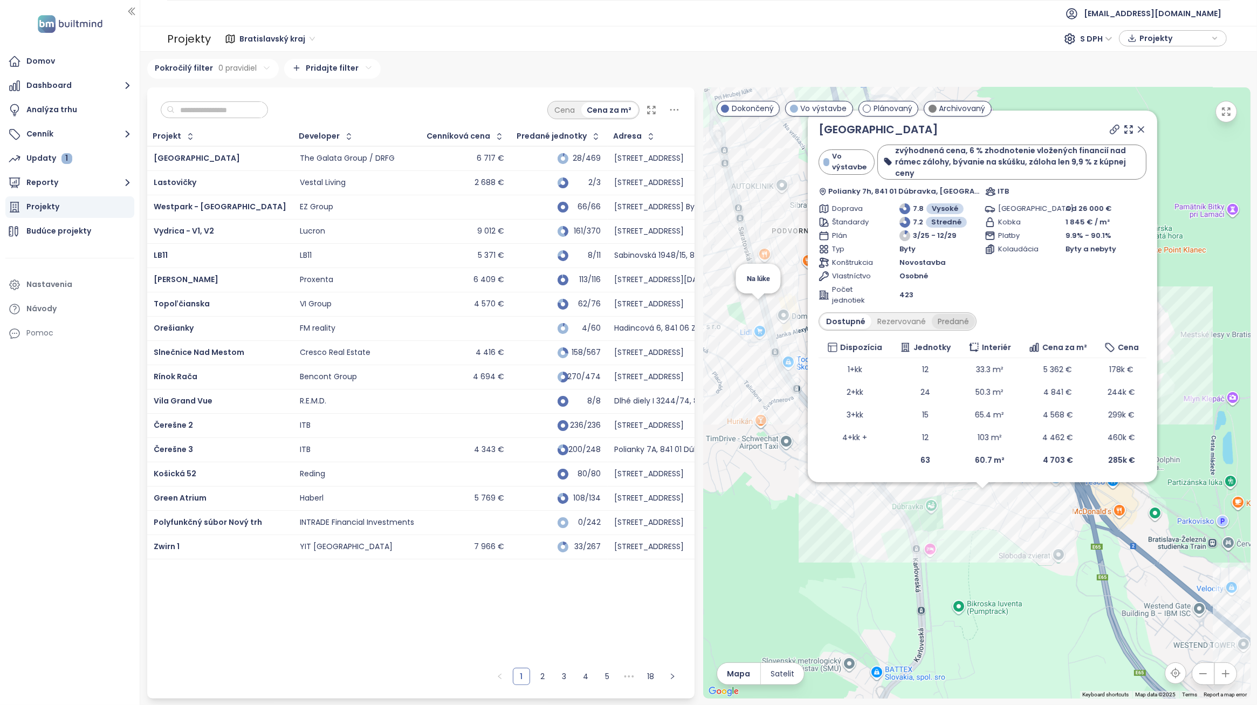
click at [939, 319] on div "Predané" at bounding box center [953, 321] width 43 height 15
click at [1143, 132] on icon at bounding box center [1140, 129] width 5 height 5
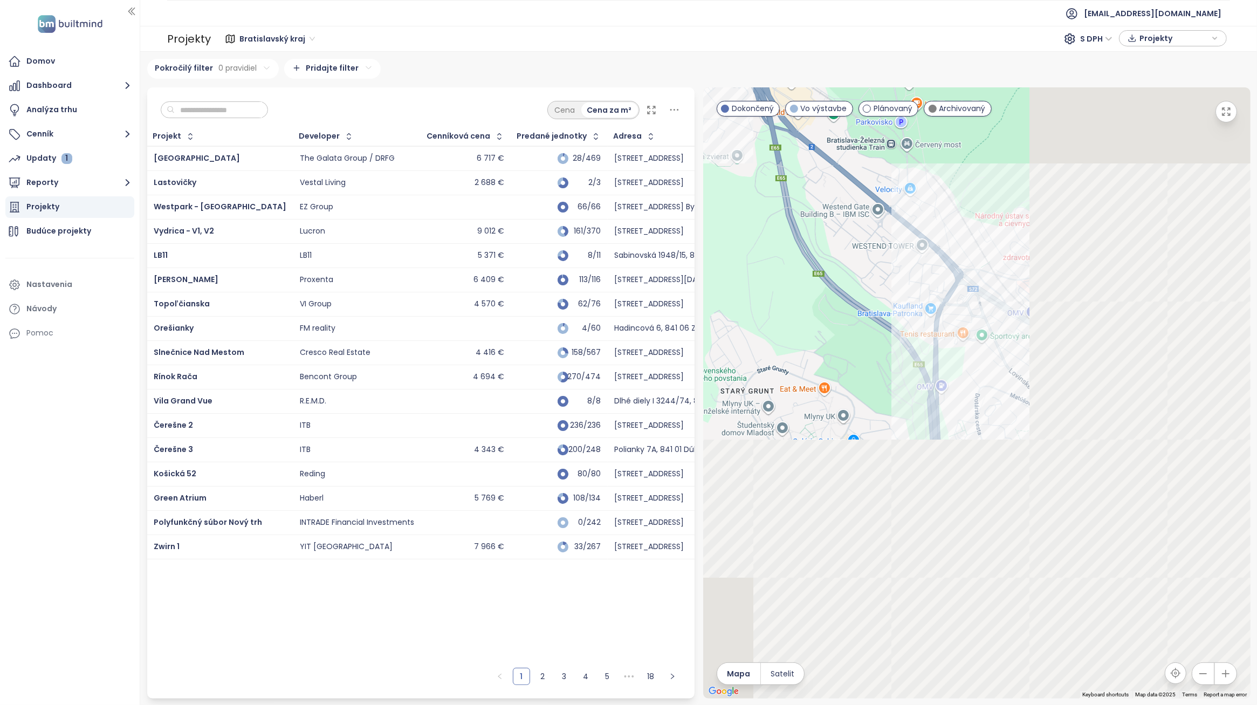
drag, startPoint x: 1075, startPoint y: 570, endPoint x: 794, endPoint y: 193, distance: 470.2
click at [794, 193] on div at bounding box center [976, 392] width 547 height 611
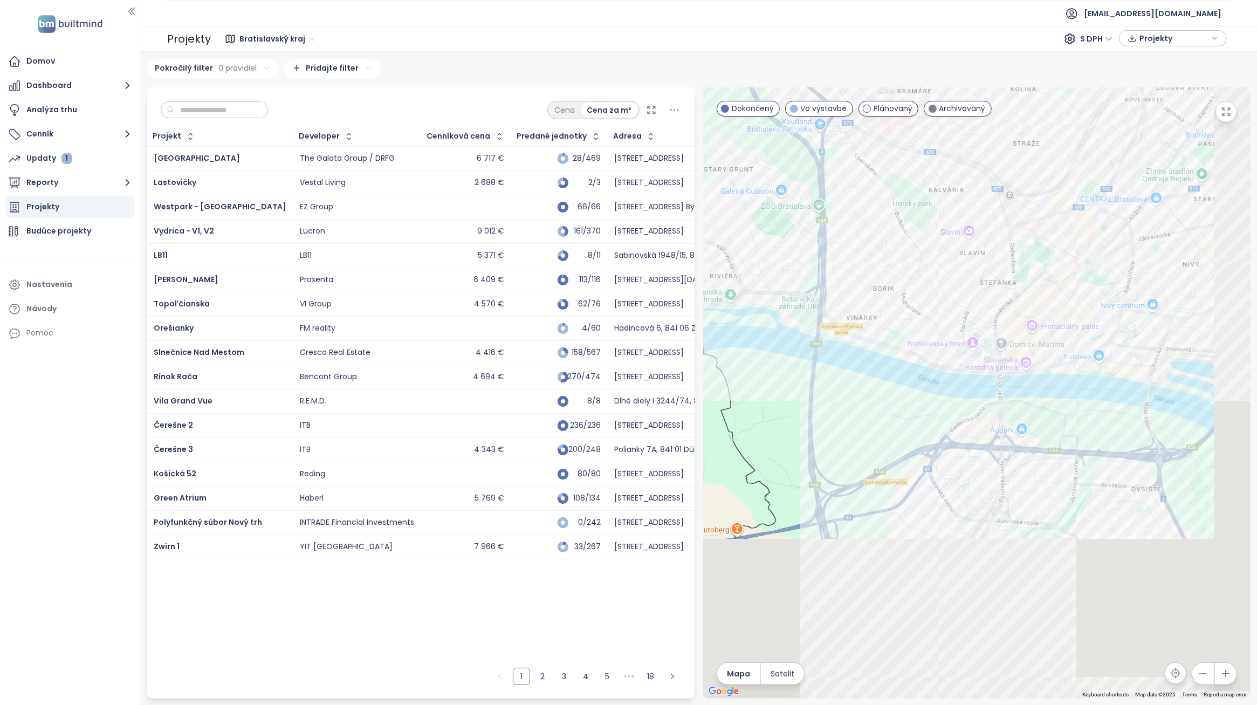
drag, startPoint x: 978, startPoint y: 389, endPoint x: 934, endPoint y: 292, distance: 105.7
click at [934, 292] on div at bounding box center [976, 392] width 547 height 611
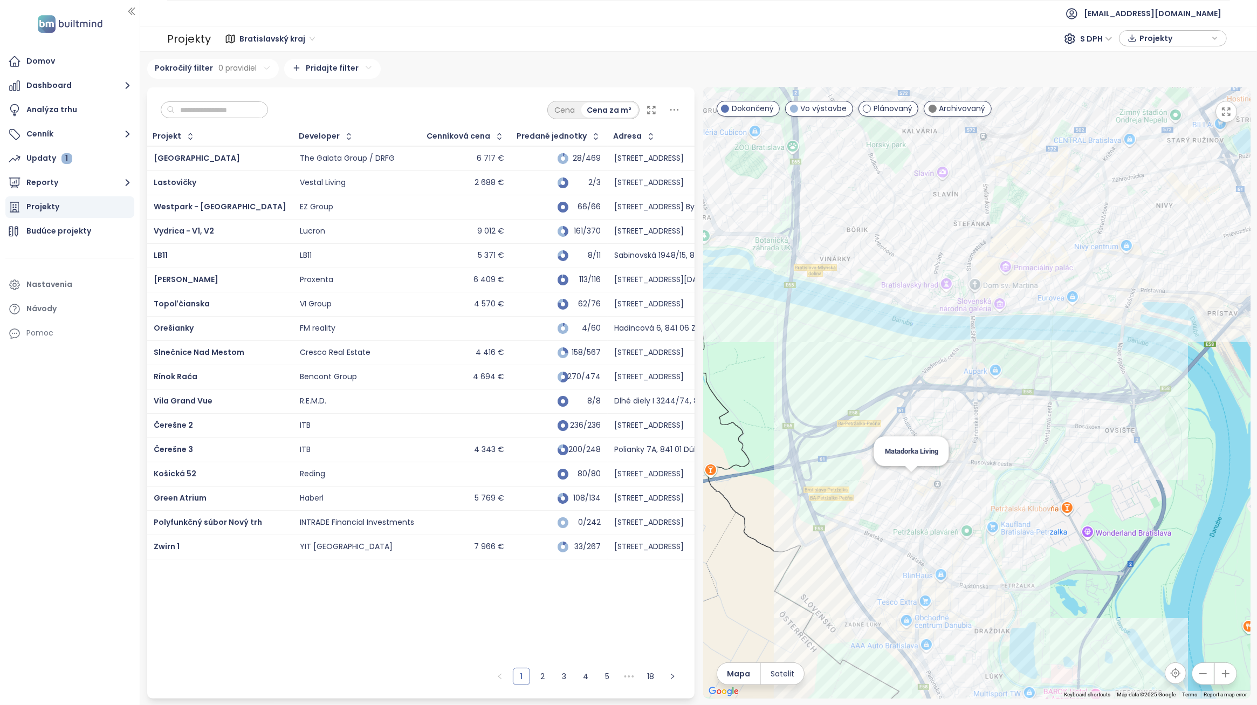
click at [914, 481] on div "Matadorka Living" at bounding box center [976, 392] width 547 height 611
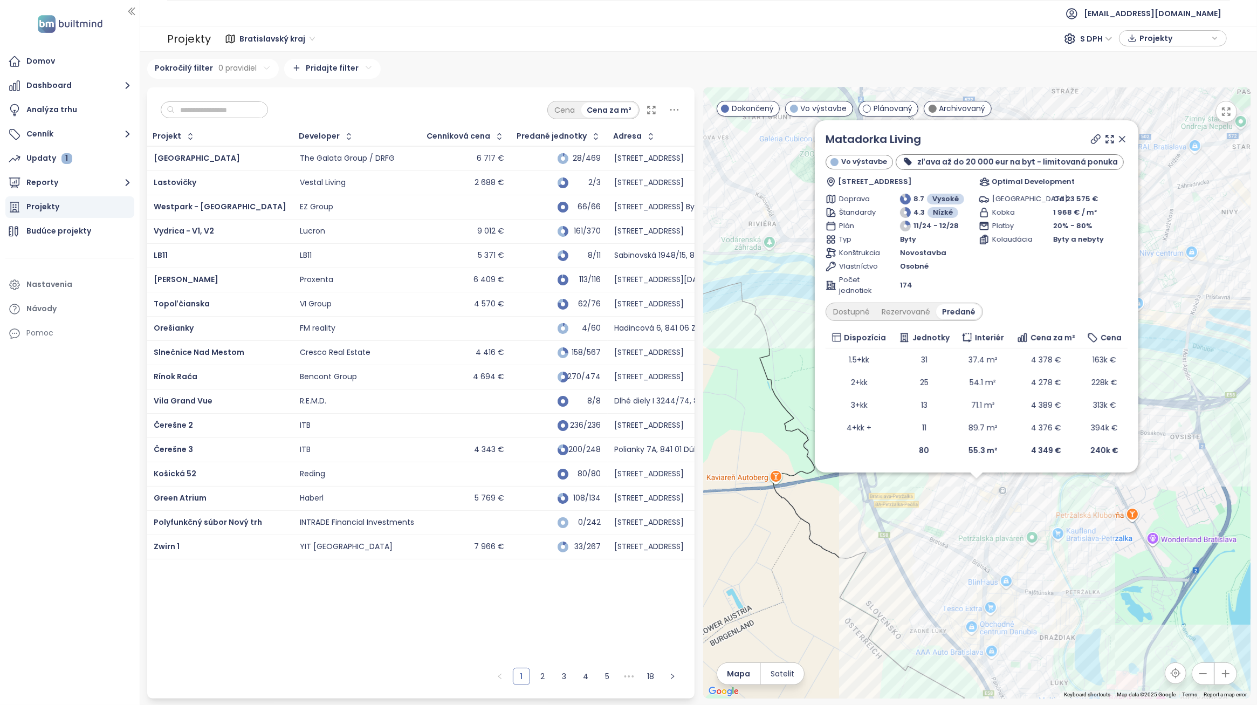
click at [201, 106] on input "text" at bounding box center [218, 110] width 87 height 16
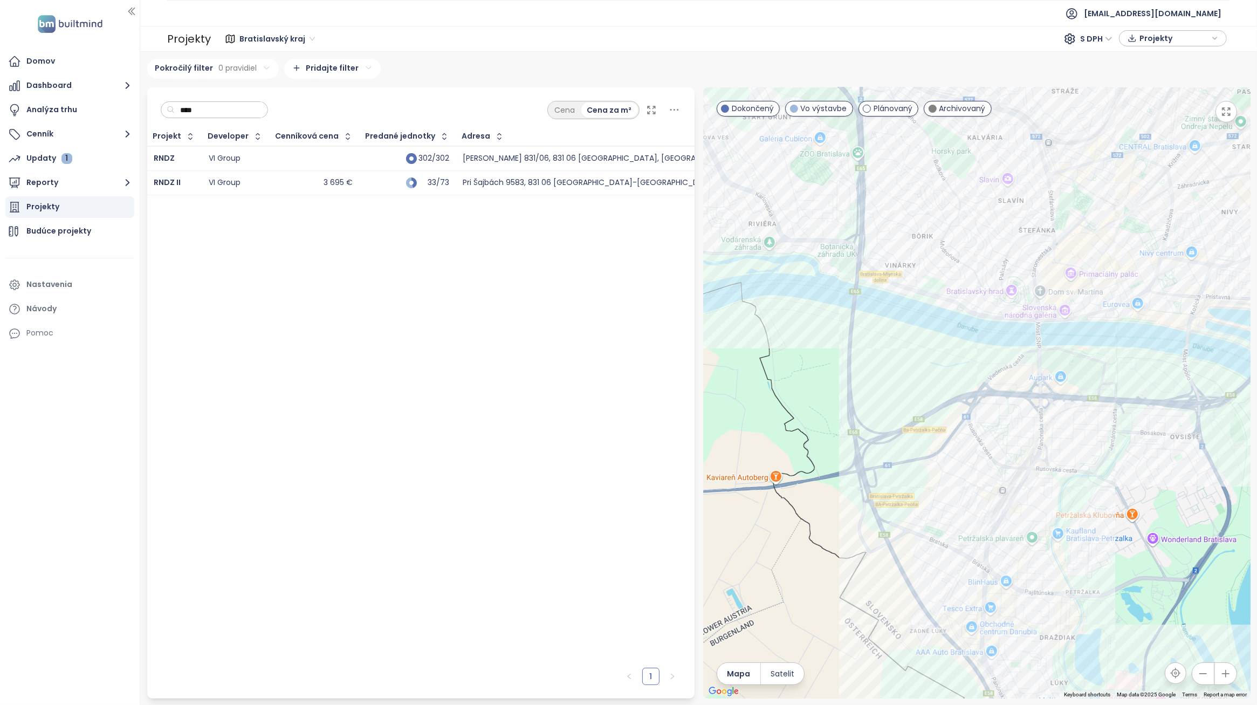
click at [221, 181] on div "VI Group" at bounding box center [225, 183] width 32 height 10
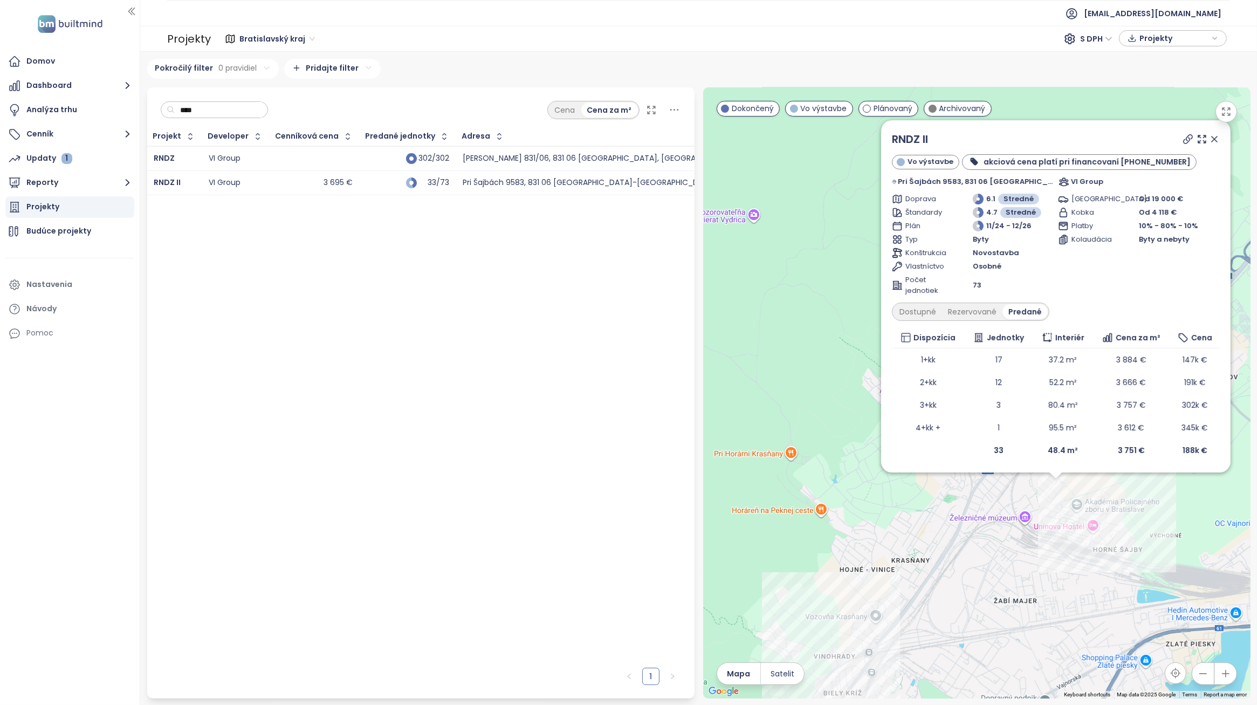
click at [241, 109] on input "****" at bounding box center [218, 110] width 87 height 16
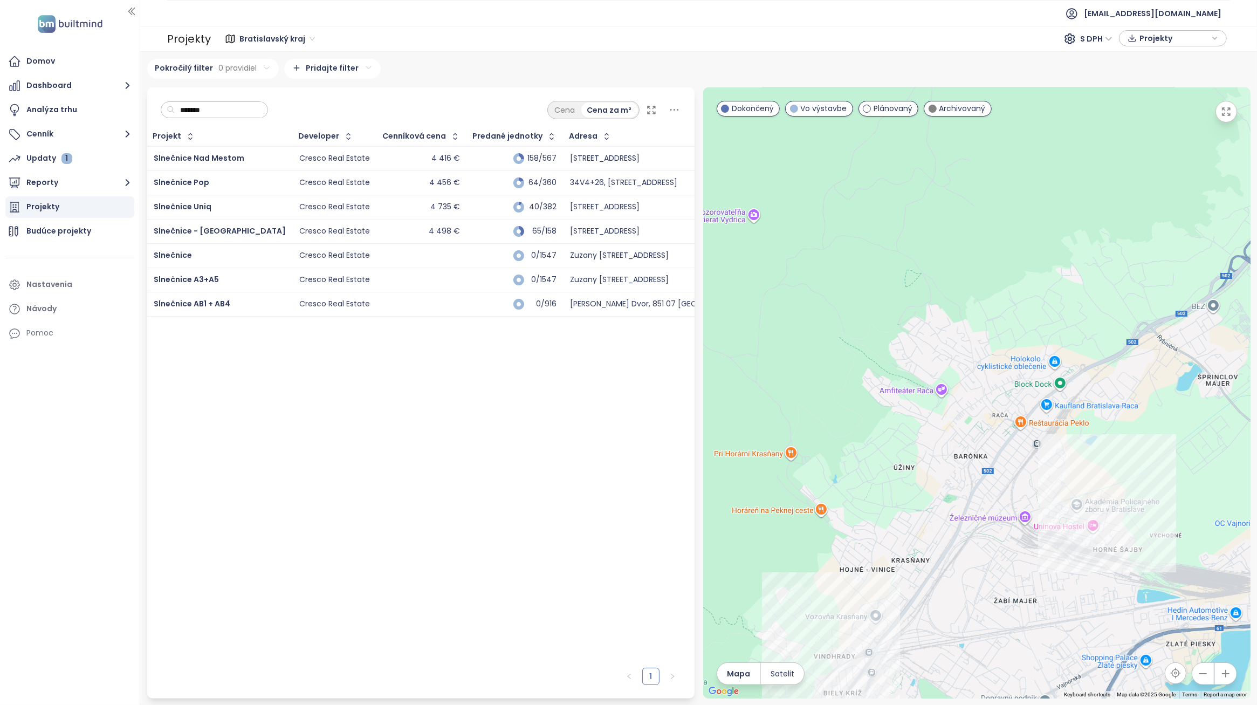
click at [222, 112] on input "*******" at bounding box center [218, 110] width 87 height 16
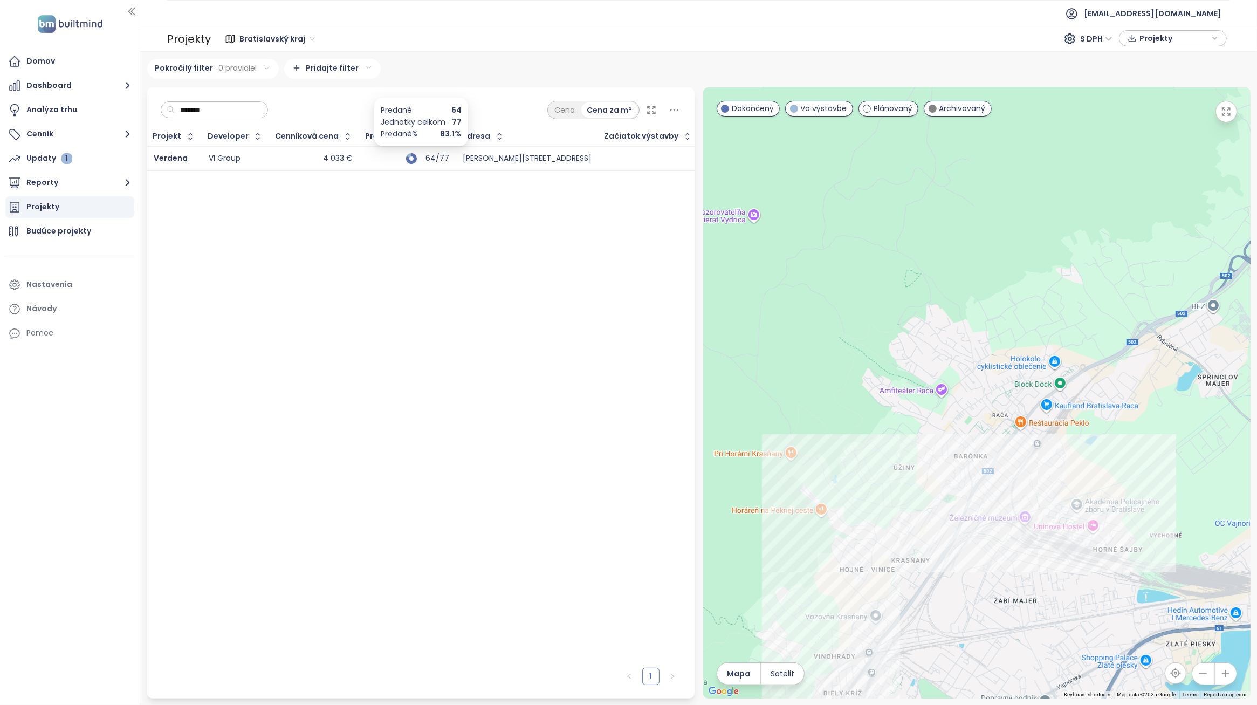
click at [435, 155] on div "64/77" at bounding box center [435, 158] width 27 height 7
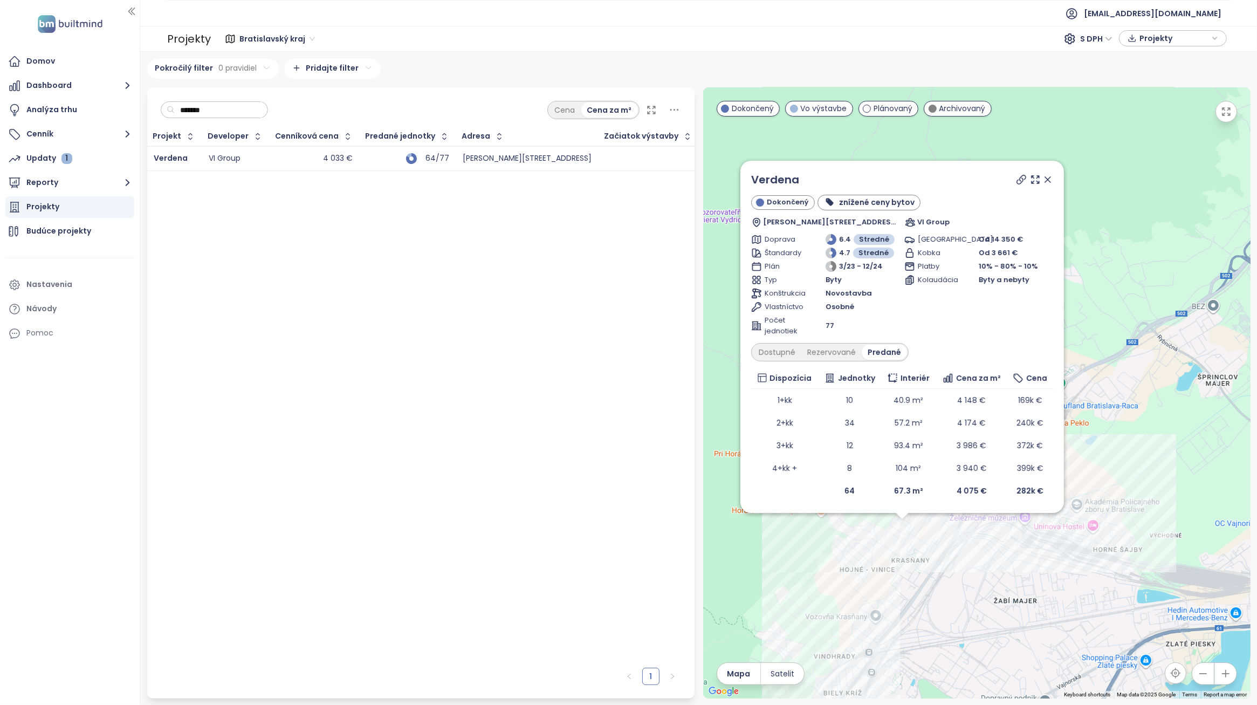
click at [1048, 177] on icon at bounding box center [1047, 179] width 11 height 11
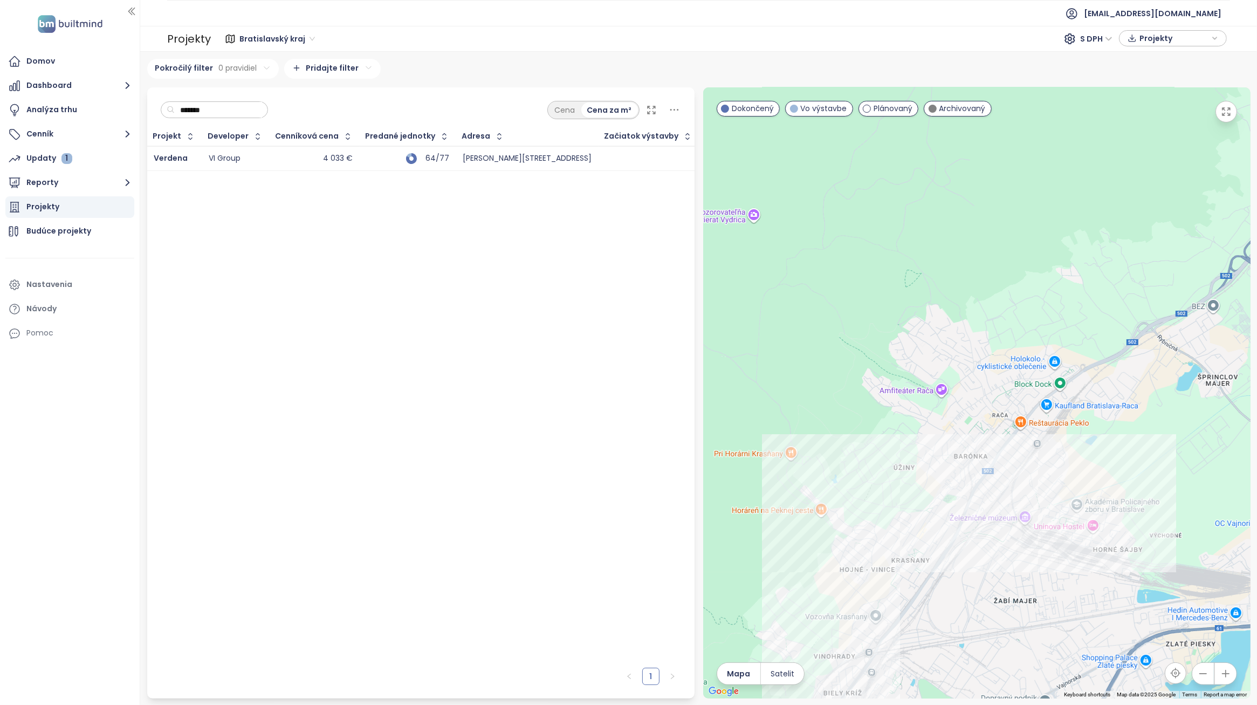
click at [235, 111] on input "*******" at bounding box center [218, 110] width 87 height 16
click at [356, 154] on div "6 487 €" at bounding box center [363, 159] width 31 height 10
click at [202, 156] on span "Downtown Yards" at bounding box center [187, 158] width 67 height 11
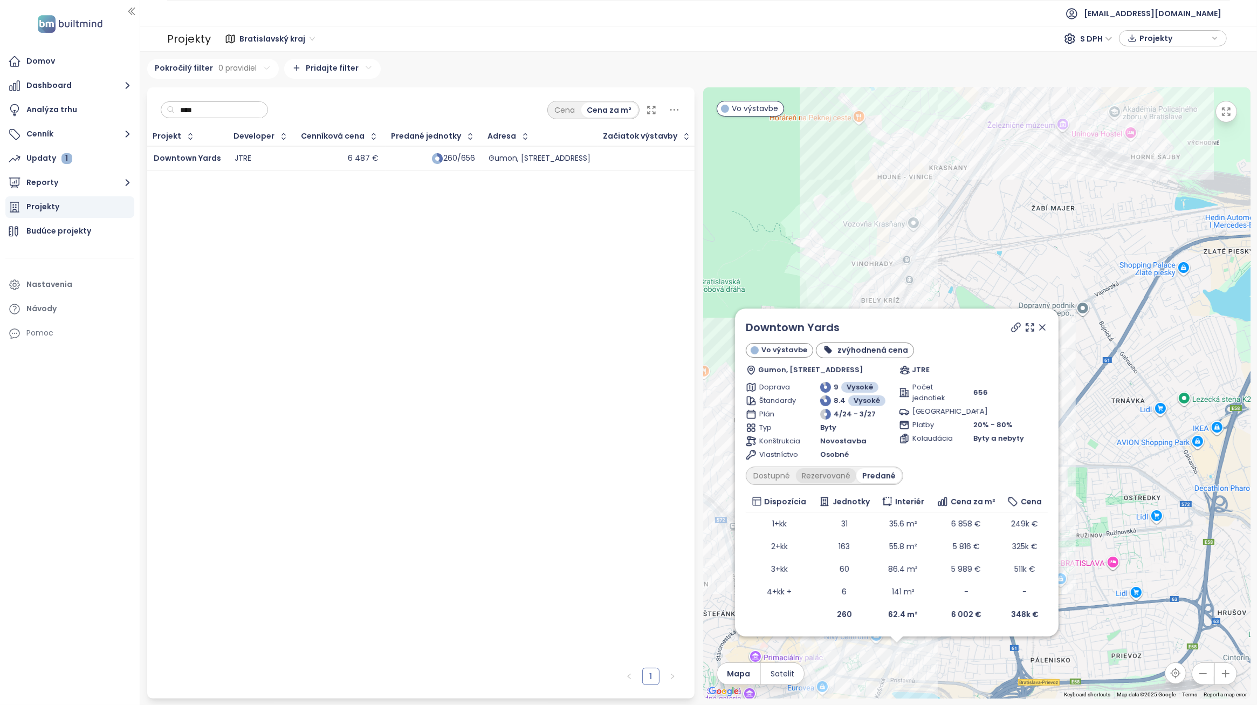
click at [831, 472] on div "Rezervované" at bounding box center [826, 475] width 60 height 15
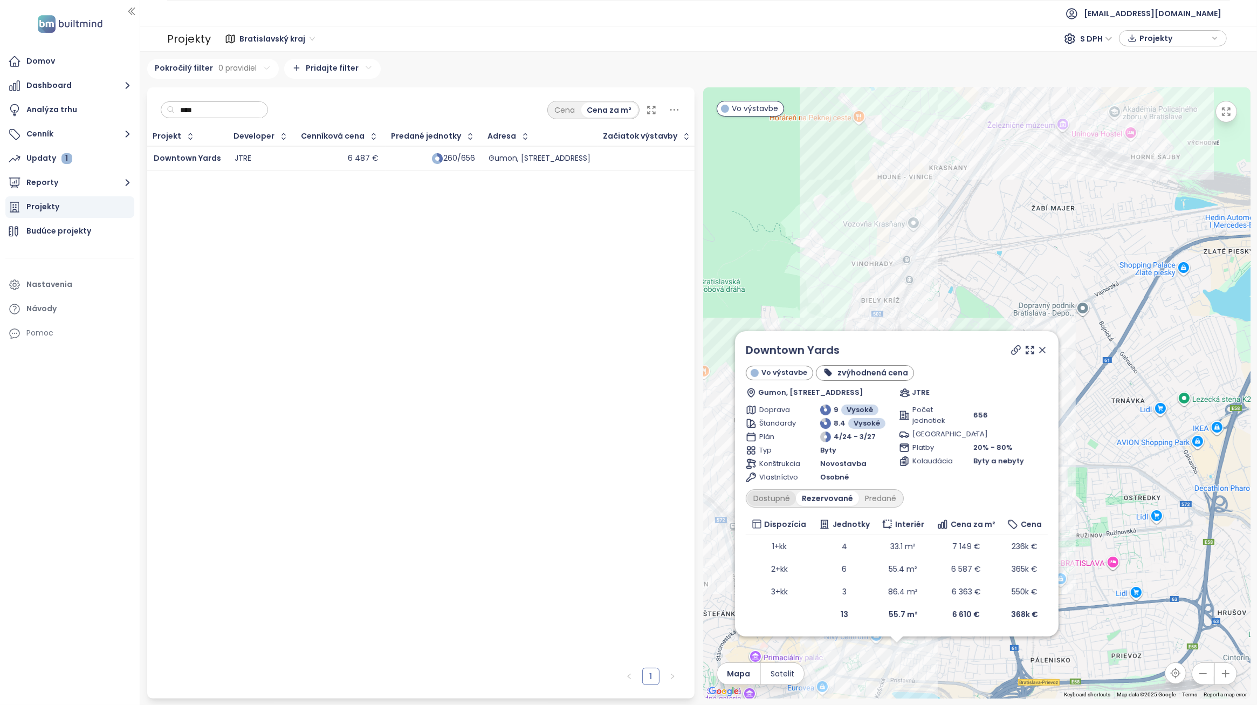
click at [785, 497] on div "Dostupné" at bounding box center [771, 498] width 49 height 15
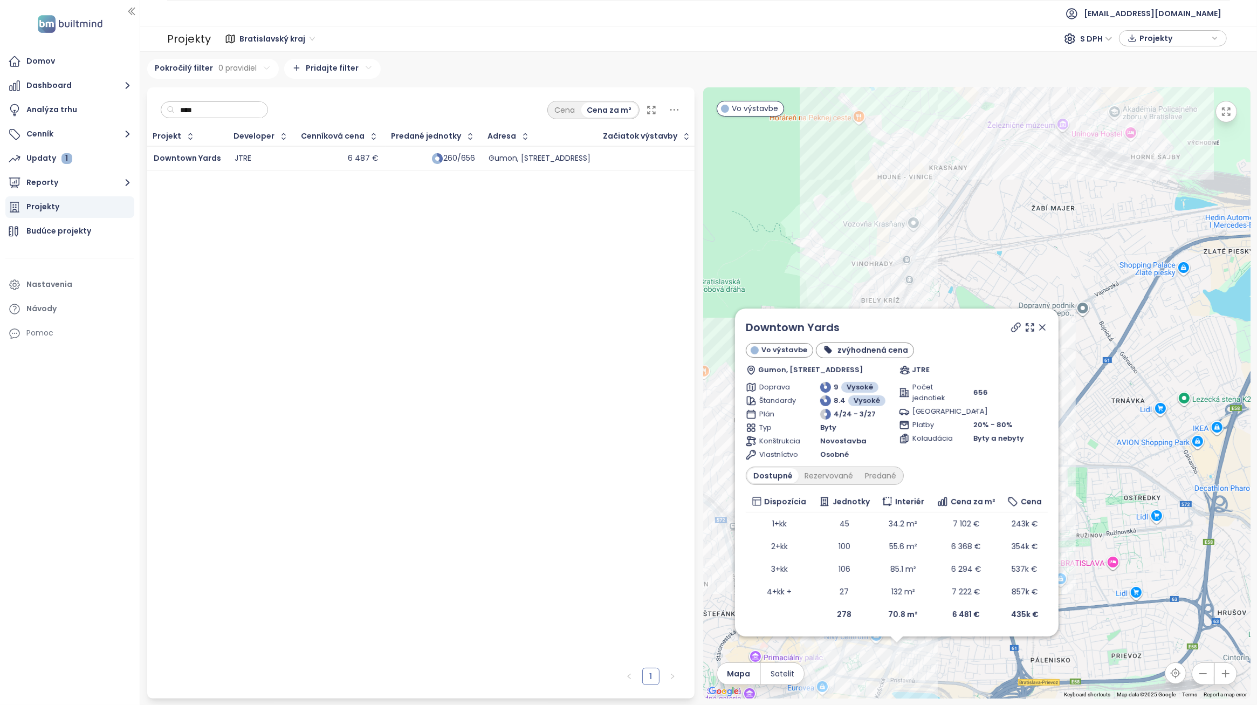
click at [227, 111] on input "****" at bounding box center [218, 110] width 87 height 16
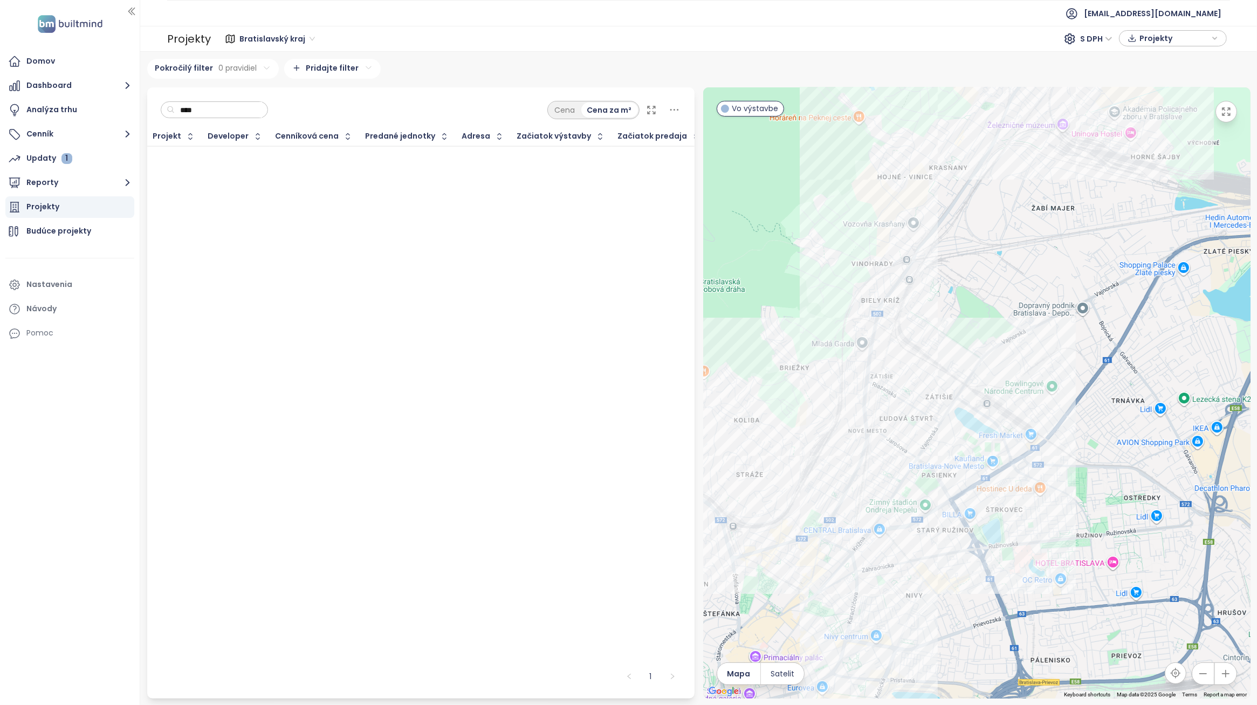
type input "*****"
click at [231, 114] on input "*****" at bounding box center [218, 110] width 87 height 16
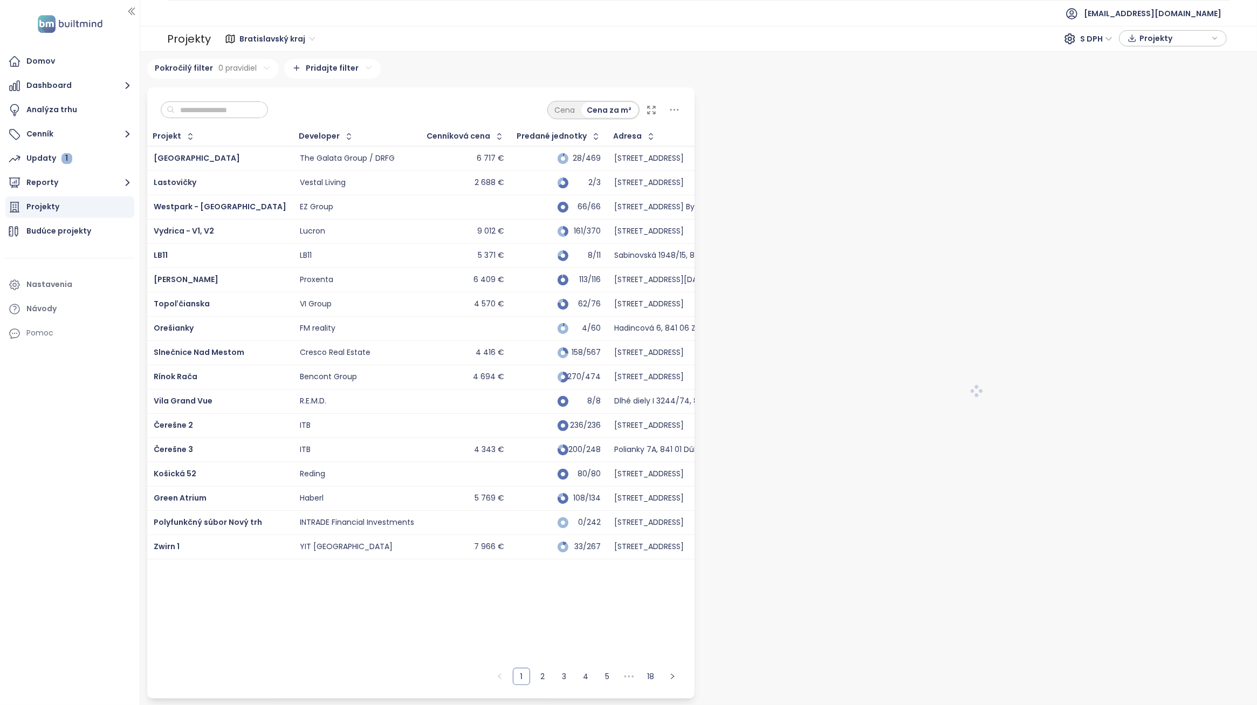
click at [231, 111] on input "text" at bounding box center [218, 110] width 87 height 16
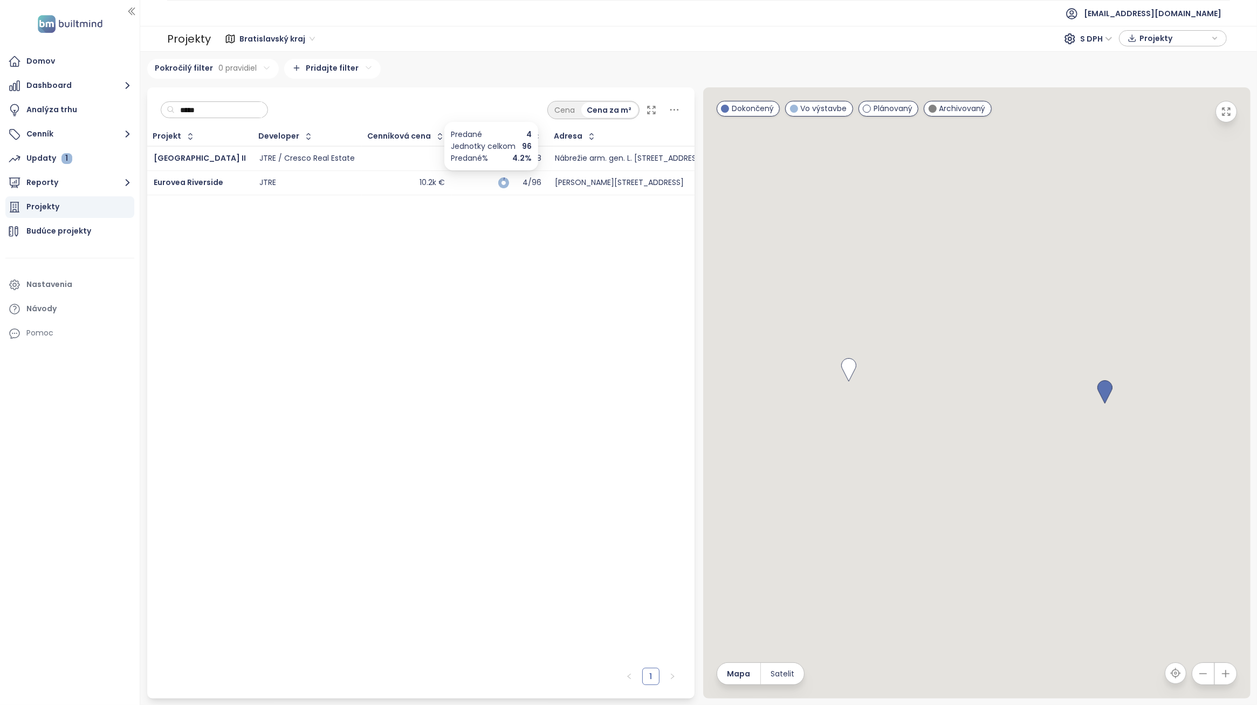
type input "*****"
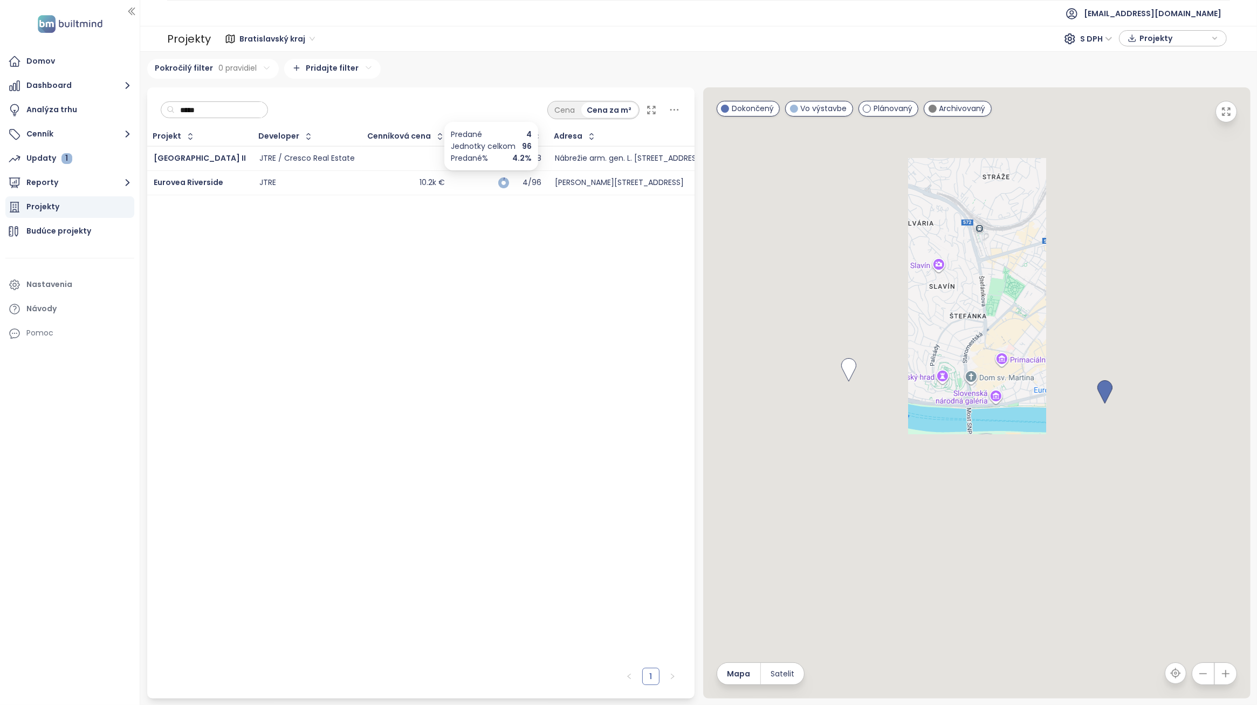
click at [514, 181] on div "4/96" at bounding box center [527, 182] width 27 height 7
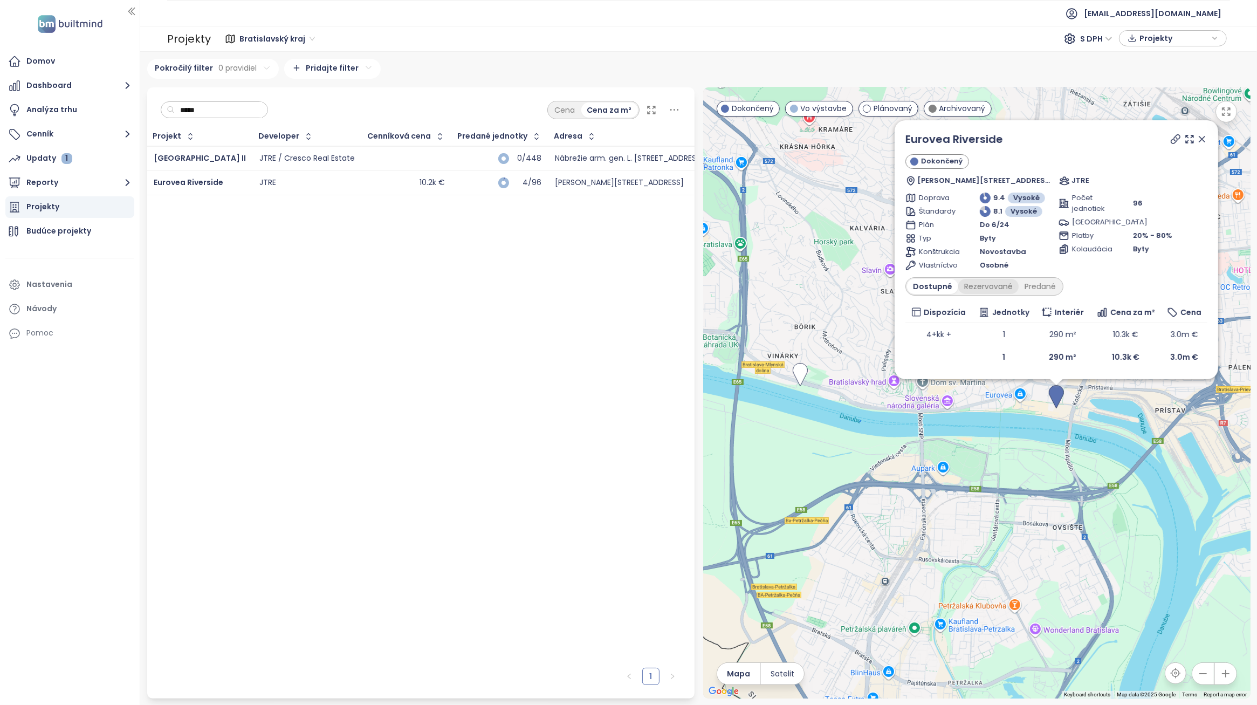
click at [993, 291] on div "Rezervované" at bounding box center [988, 286] width 60 height 15
click at [1032, 290] on div "Predané" at bounding box center [1040, 286] width 43 height 15
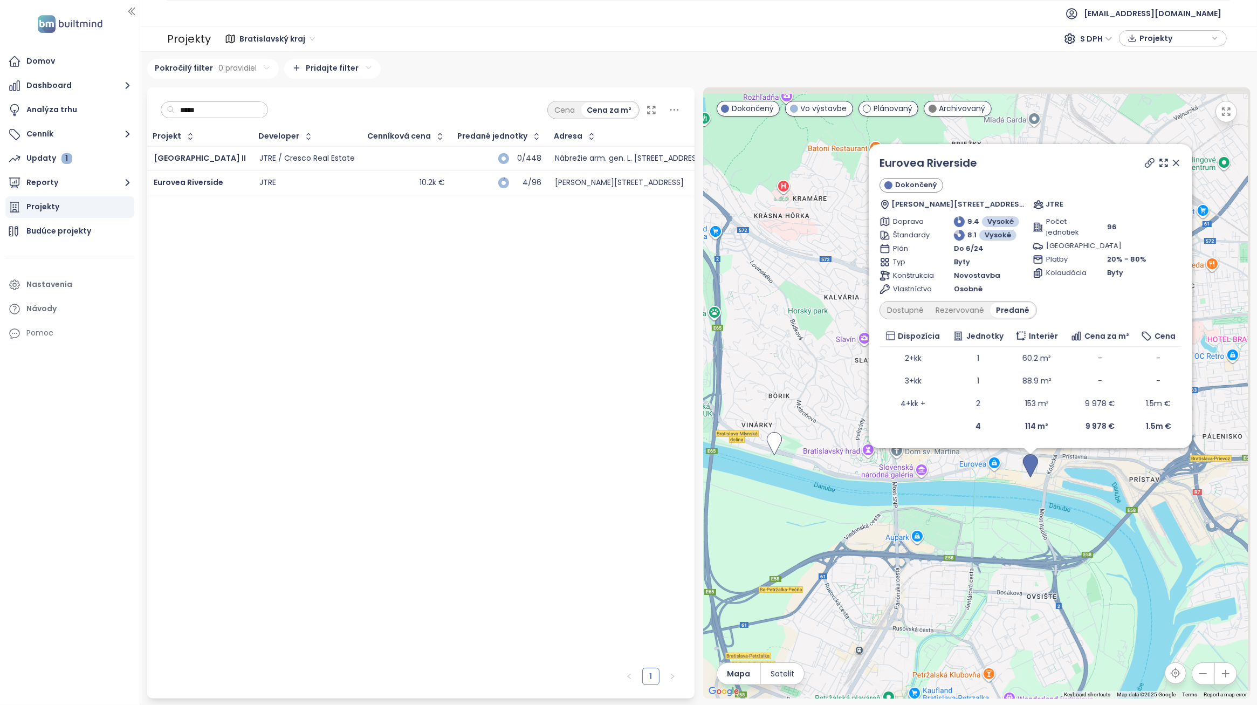
drag, startPoint x: 976, startPoint y: 483, endPoint x: 950, endPoint y: 553, distance: 74.7
click at [950, 553] on div "Eurovea Riverside Dokončený Pribinova 34, 821 09 Bratislava, Slovakia JTRE Dopr…" at bounding box center [976, 392] width 547 height 611
click at [961, 311] on div "Rezervované" at bounding box center [960, 310] width 60 height 15
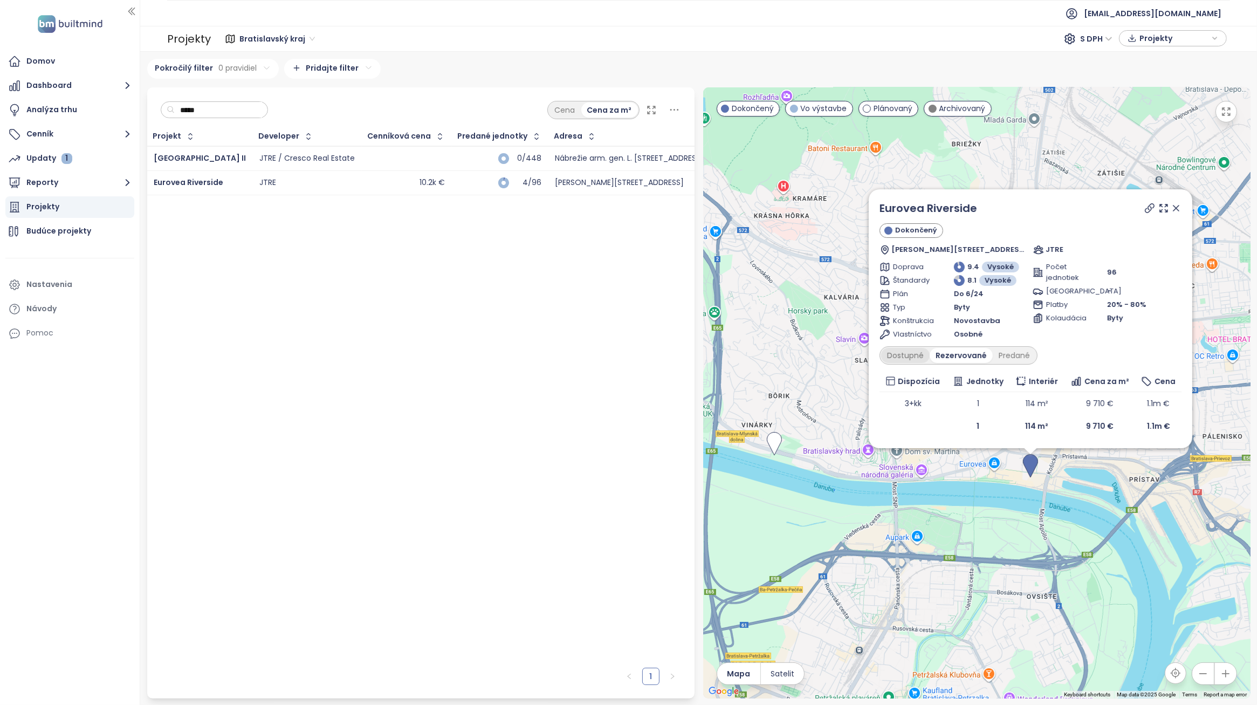
click at [912, 356] on div "Dostupné" at bounding box center [905, 355] width 49 height 15
